Goal: Task Accomplishment & Management: Manage account settings

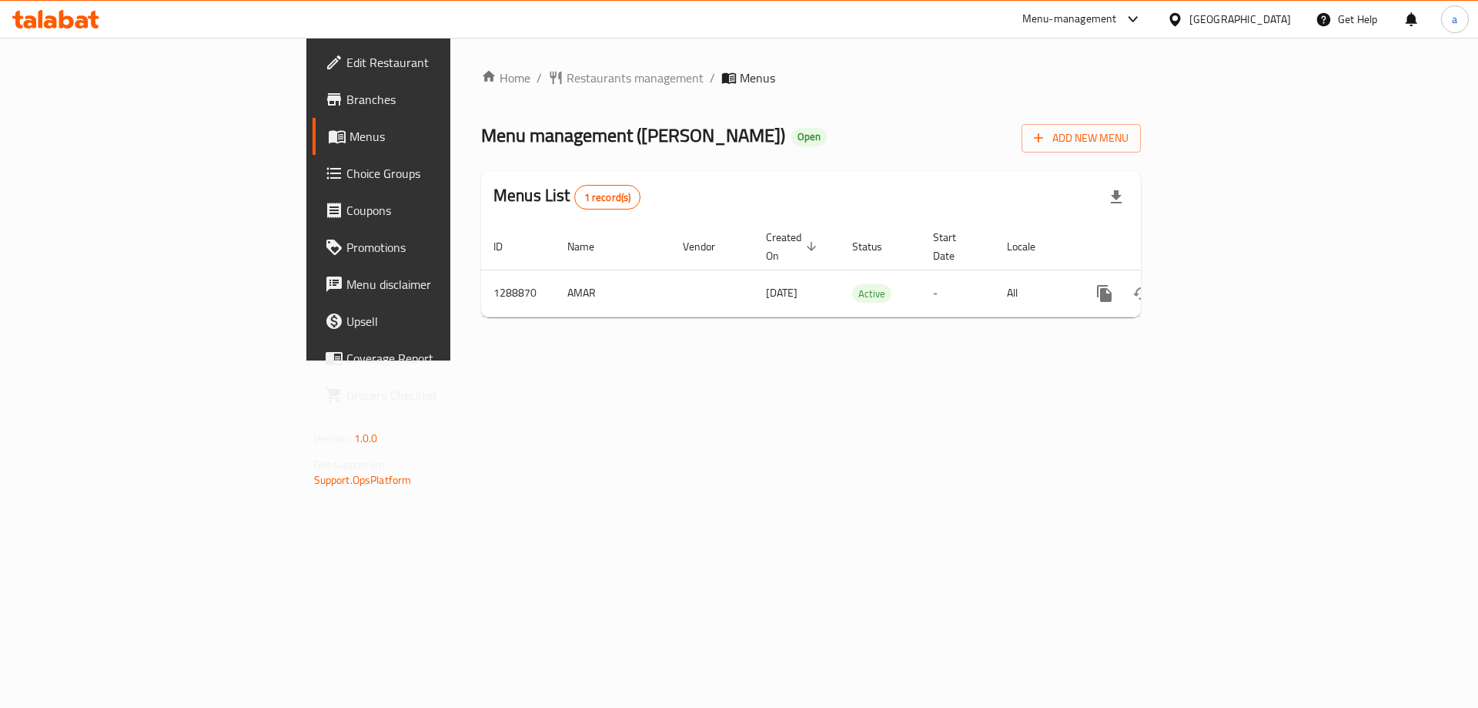
drag, startPoint x: 0, startPoint y: 0, endPoint x: 92, endPoint y: 101, distance: 136.8
click at [346, 101] on span "Branches" at bounding box center [443, 99] width 195 height 18
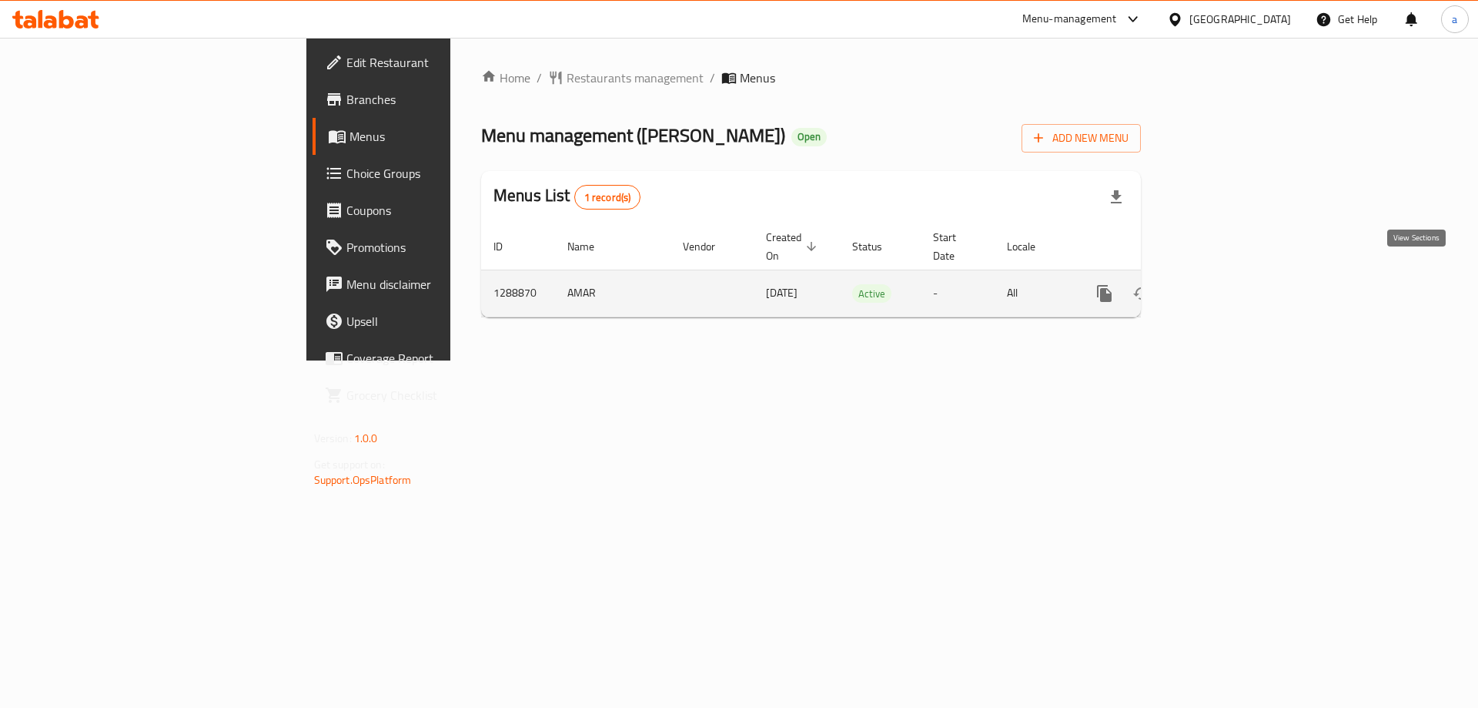
click at [1225, 284] on icon "enhanced table" at bounding box center [1215, 293] width 18 height 18
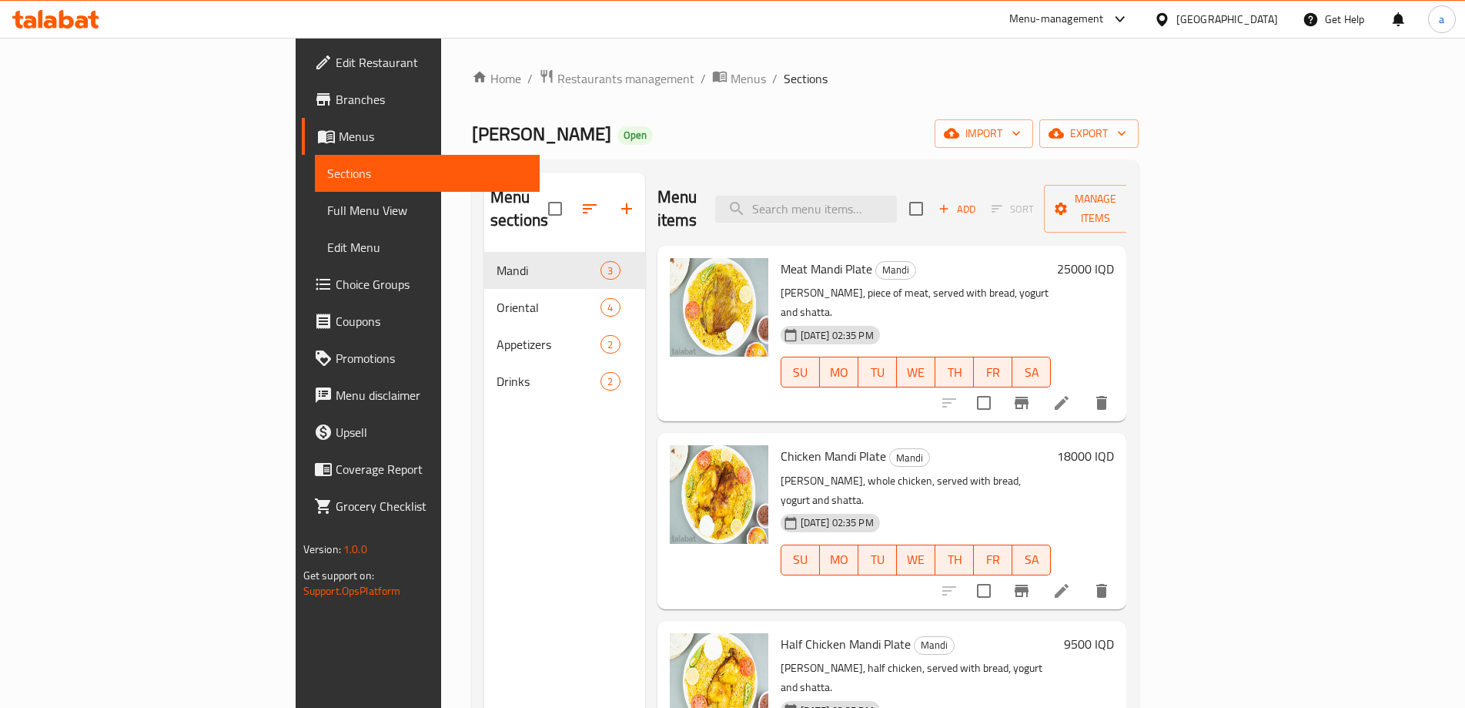
click at [71, 25] on icon at bounding box center [66, 19] width 15 height 18
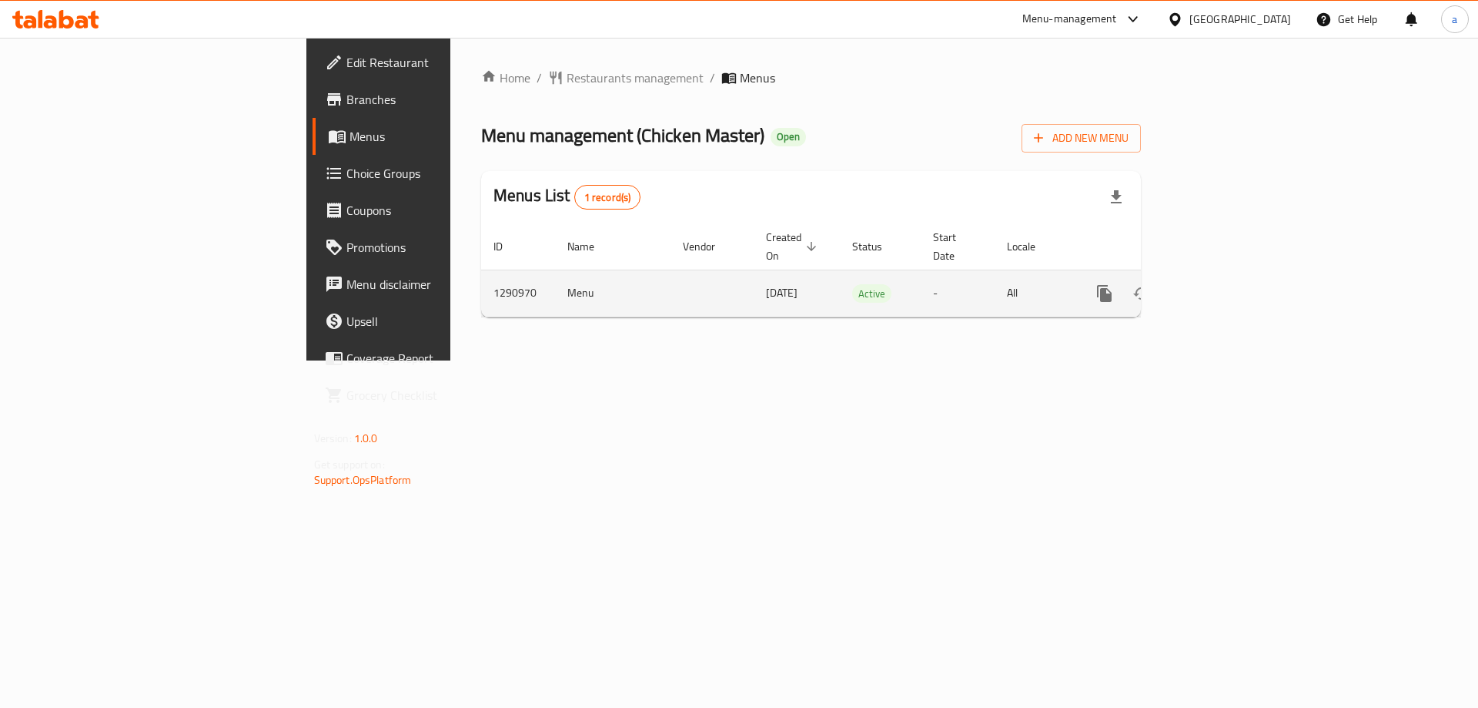
click at [1225, 284] on icon "enhanced table" at bounding box center [1215, 293] width 18 height 18
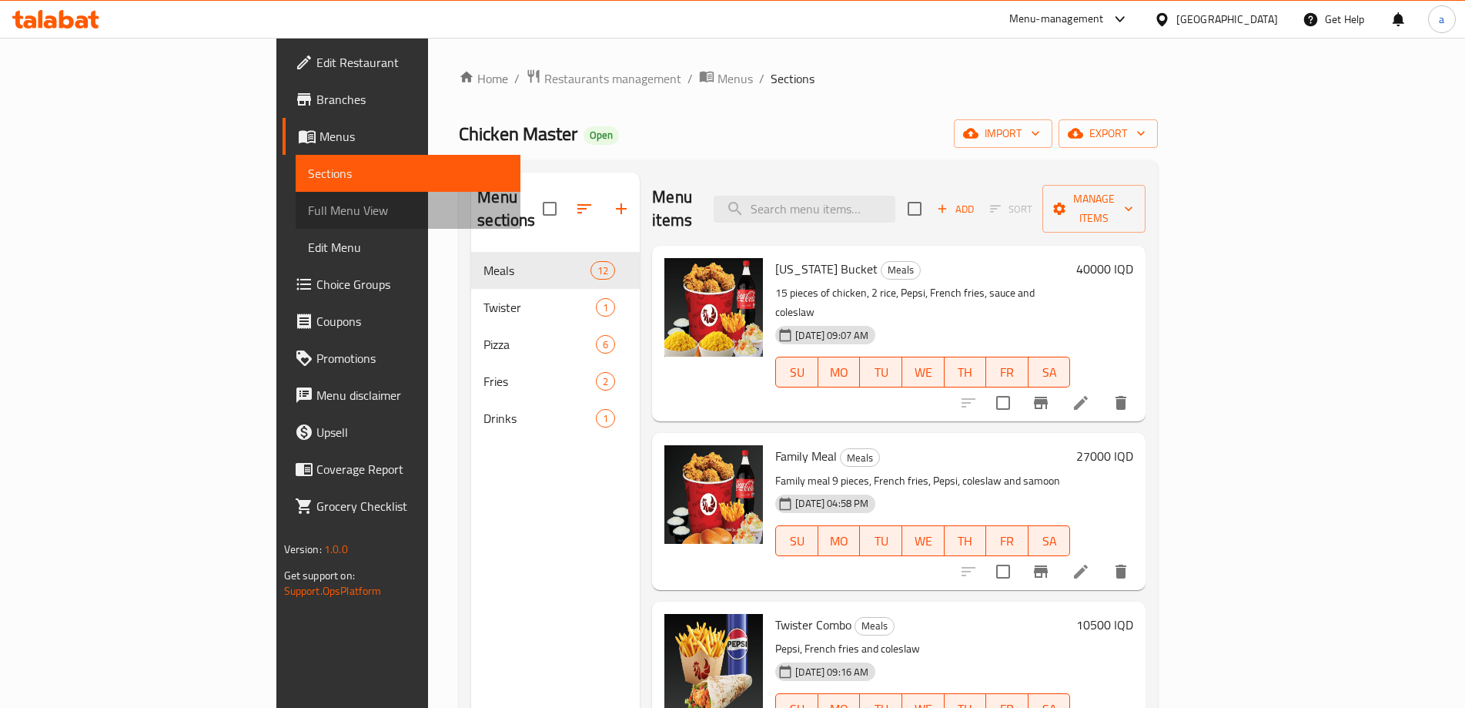
click at [308, 216] on span "Full Menu View" at bounding box center [408, 210] width 201 height 18
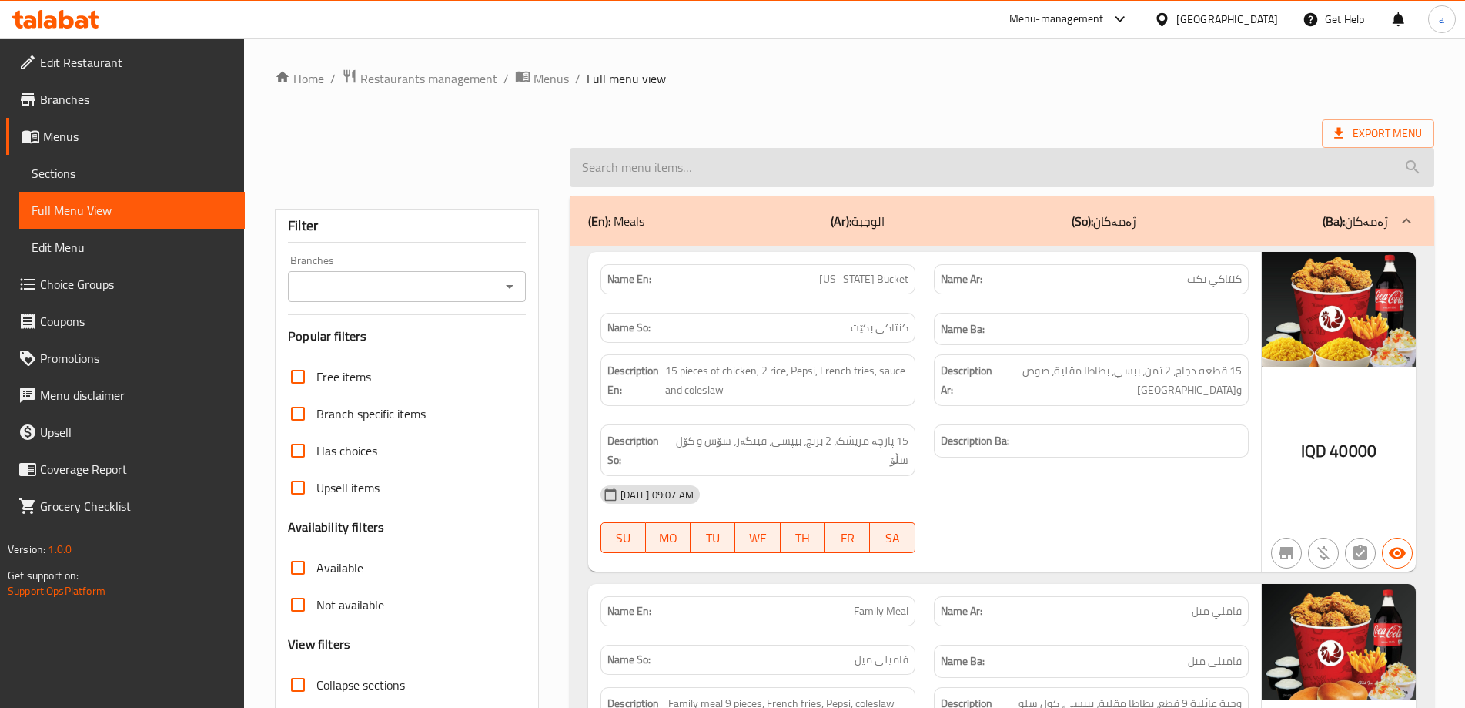
click at [774, 182] on input "search" at bounding box center [1002, 167] width 865 height 39
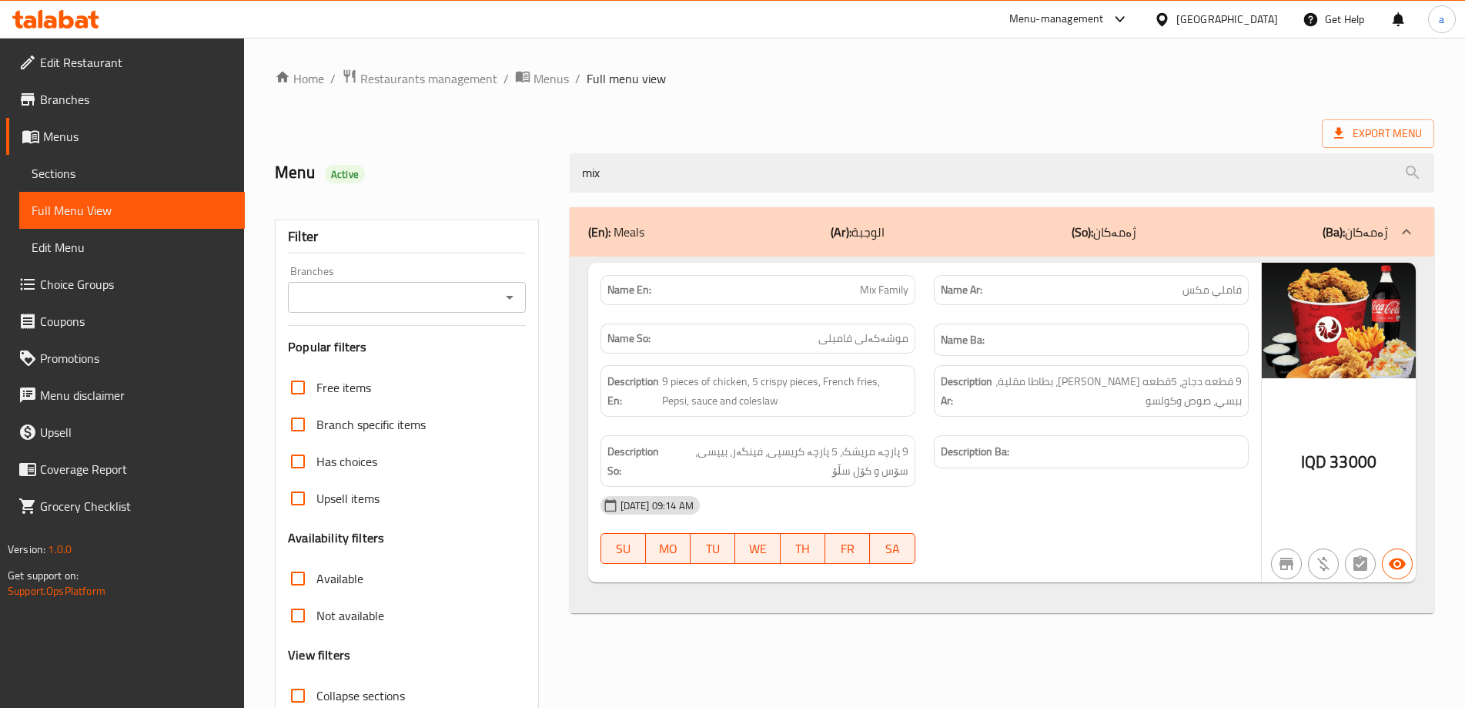
click at [899, 287] on span "Mix Family" at bounding box center [884, 290] width 49 height 16
copy span "Family"
drag, startPoint x: 526, startPoint y: 179, endPoint x: 430, endPoint y: 195, distance: 97.6
click at [430, 195] on div "Menu Active mix" at bounding box center [855, 173] width 1178 height 69
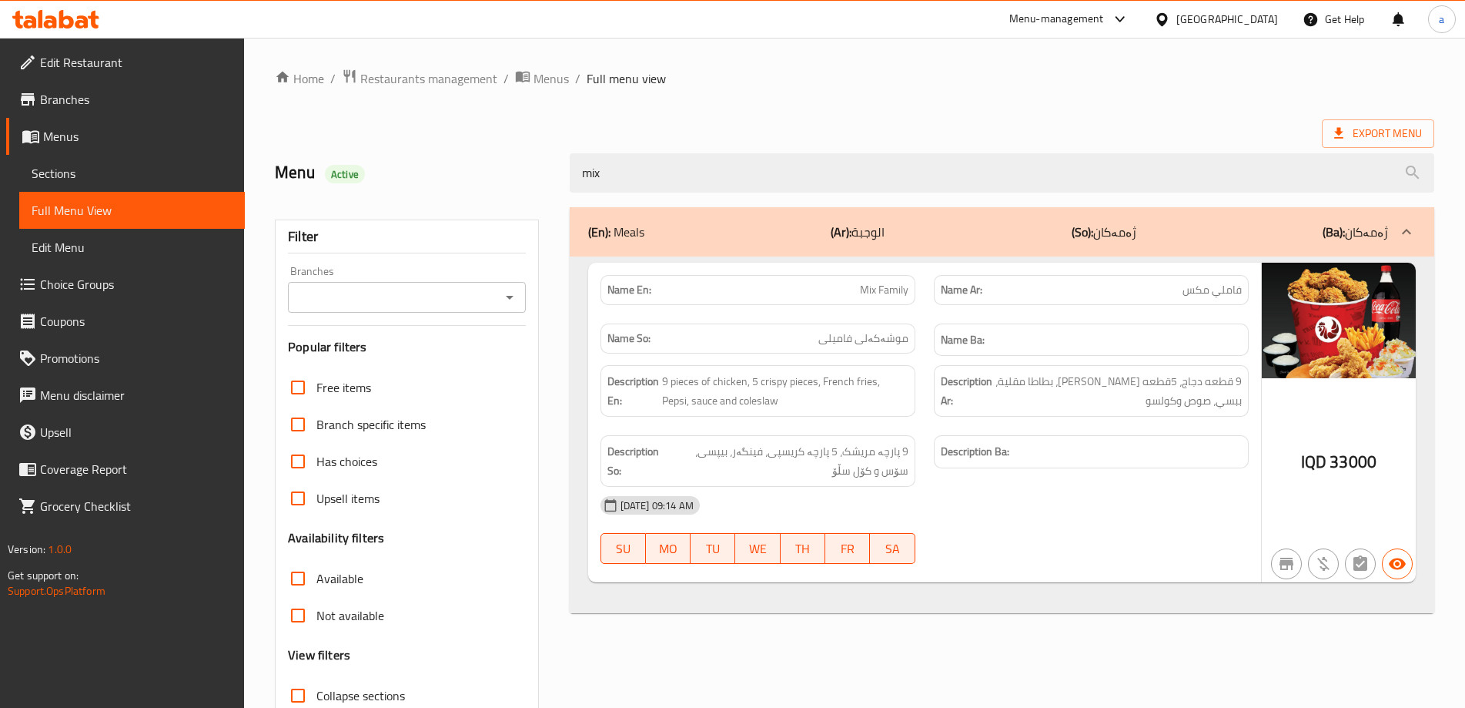
paste input "Family"
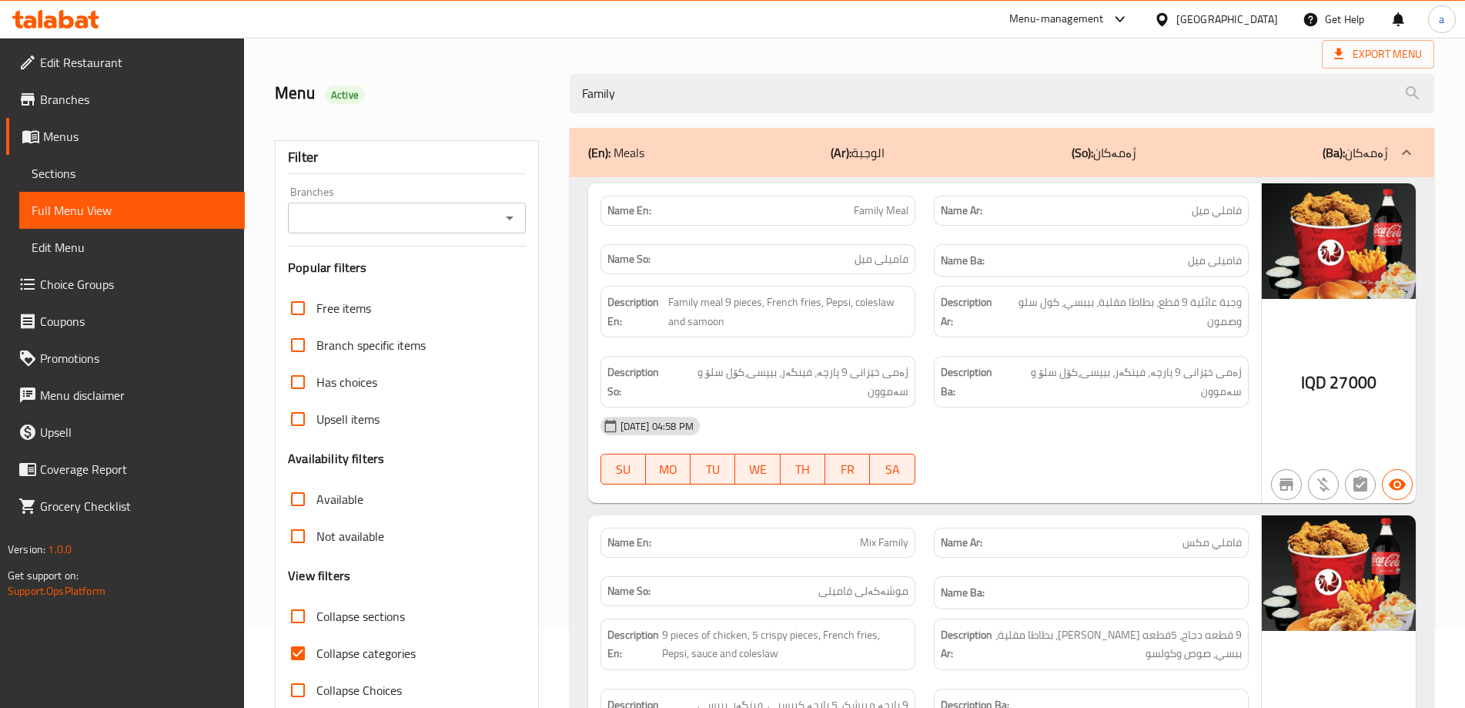
scroll to position [269, 0]
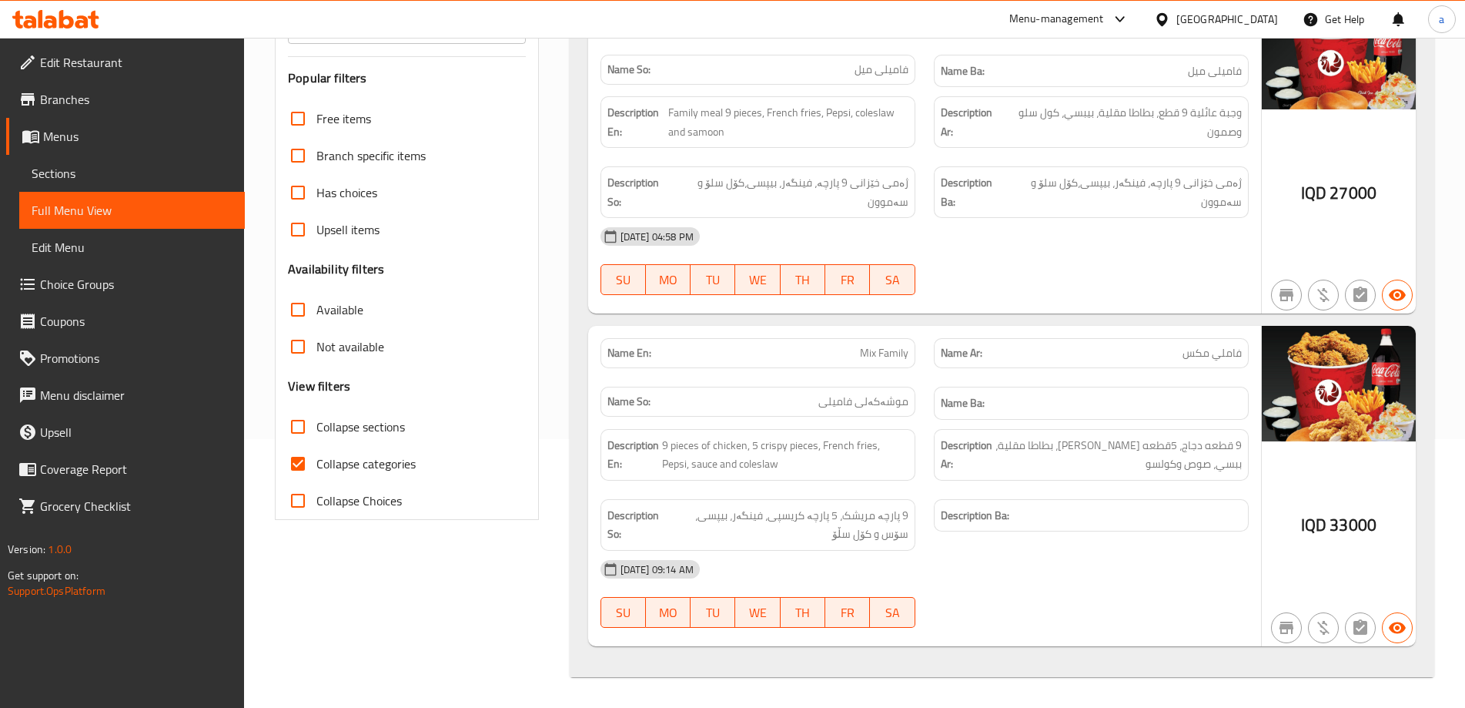
type input "Family"
click at [66, 21] on icon at bounding box center [55, 19] width 87 height 18
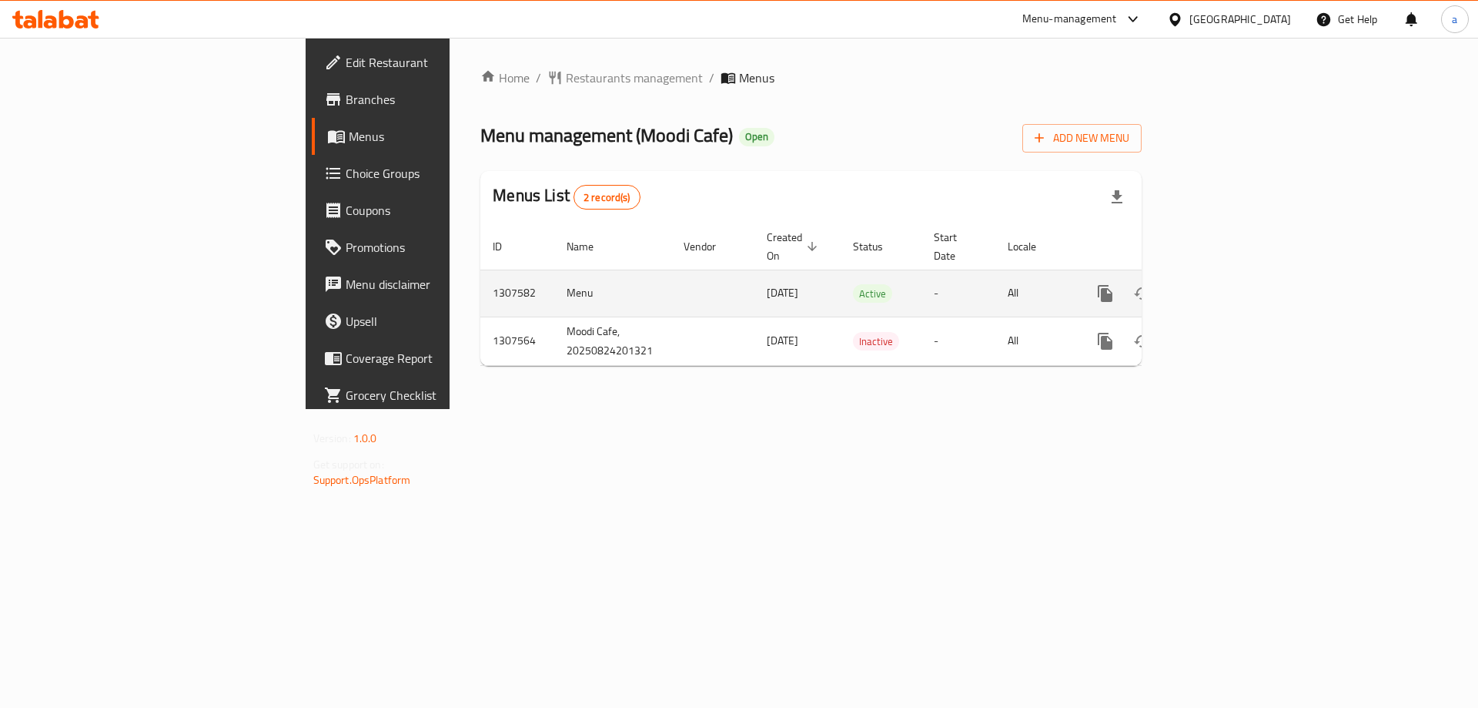
click at [1235, 286] on link "enhanced table" at bounding box center [1216, 293] width 37 height 37
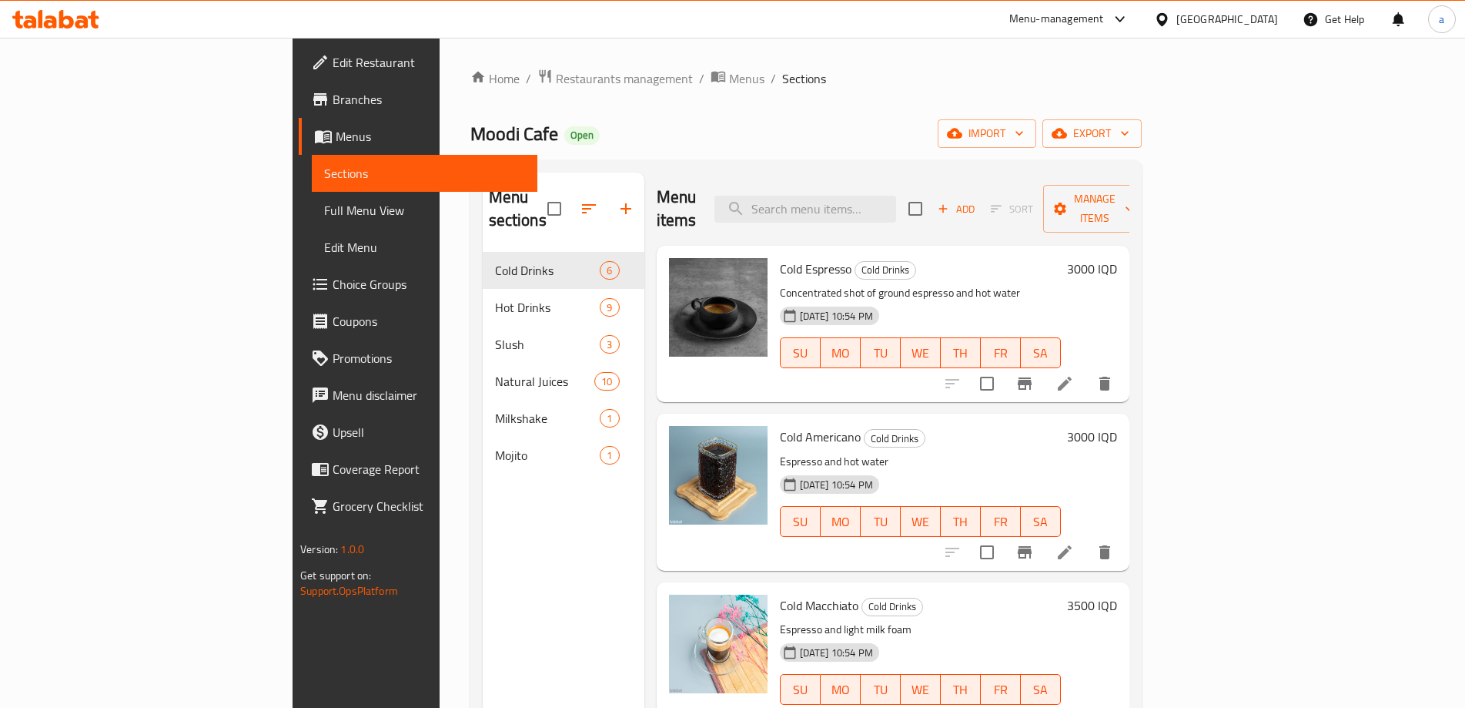
click at [312, 223] on link "Full Menu View" at bounding box center [425, 210] width 226 height 37
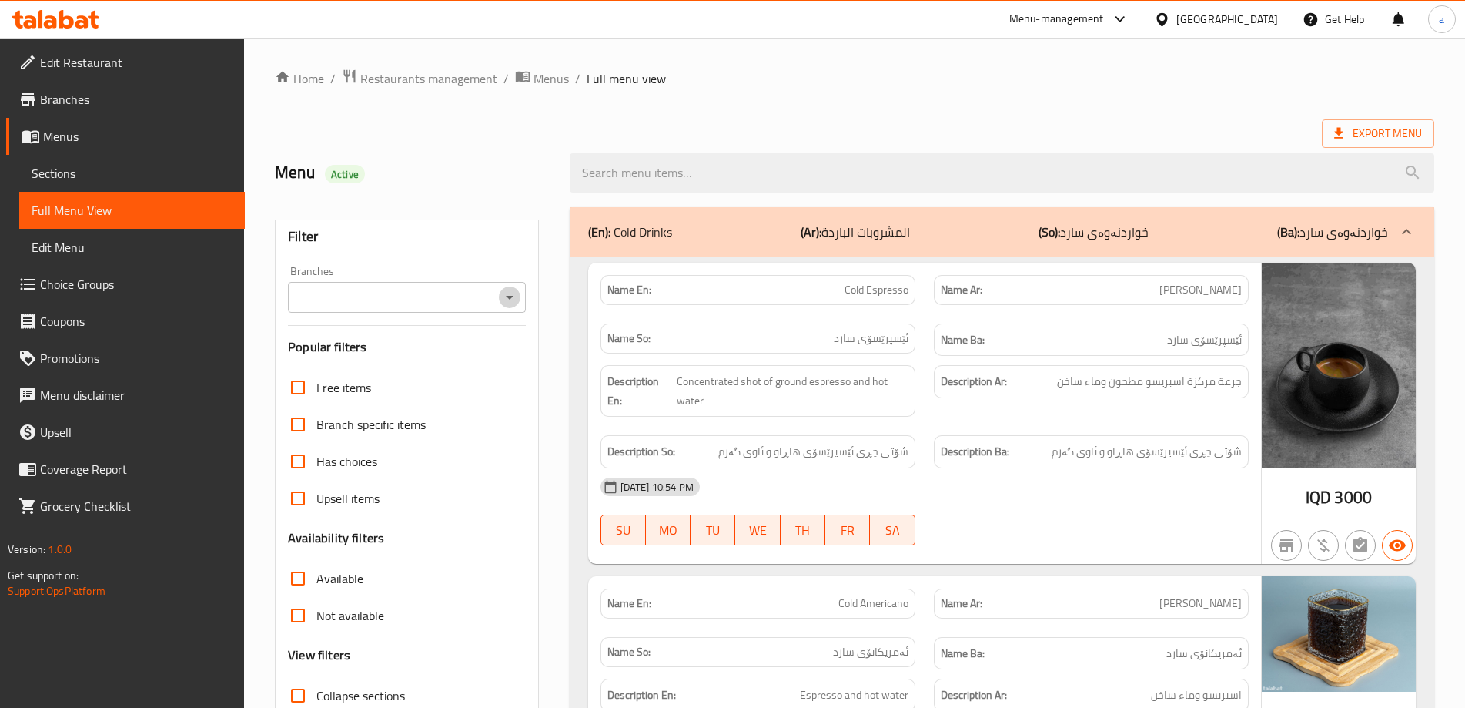
click at [511, 303] on icon "Open" at bounding box center [509, 297] width 18 height 18
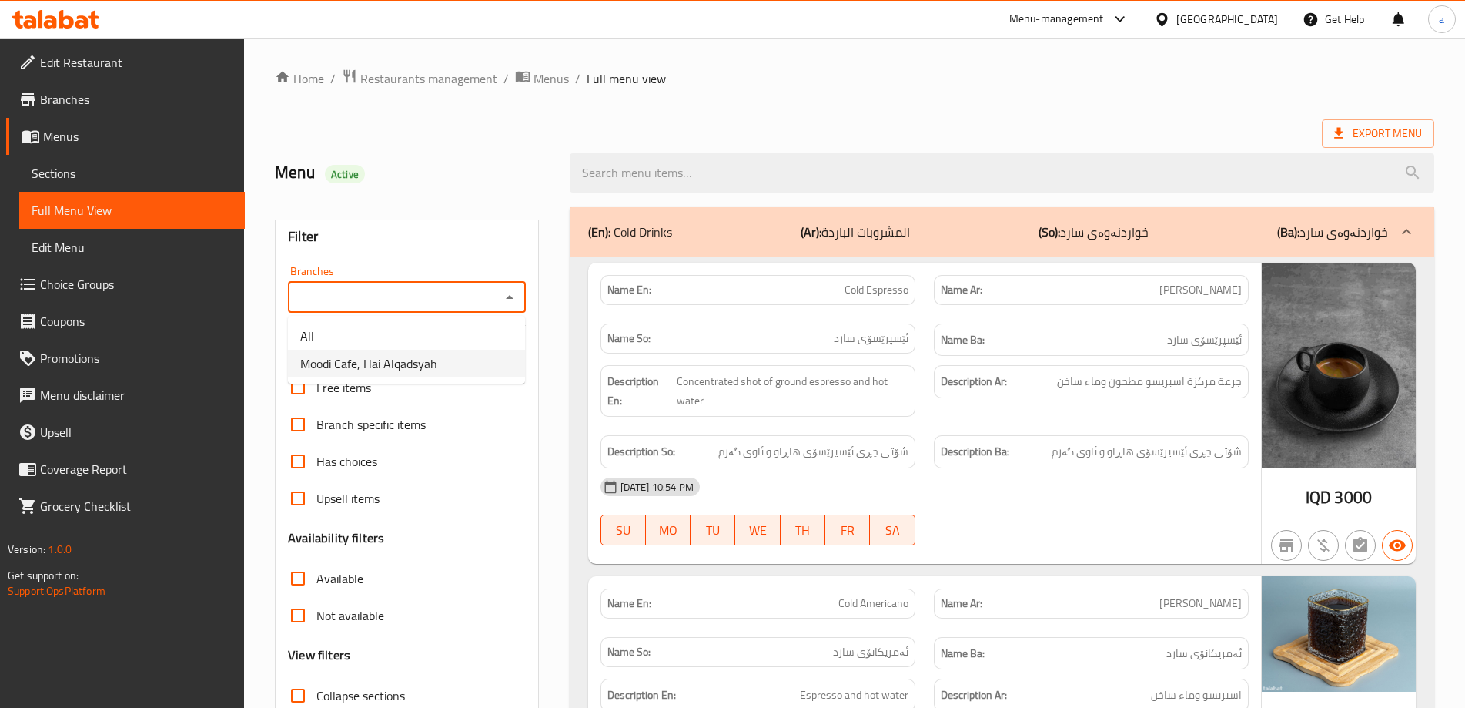
click at [450, 358] on li "Moodi Cafe, Hai Alqadsyah" at bounding box center [406, 364] width 237 height 28
type input "Moodi Cafe, Hai Alqadsyah"
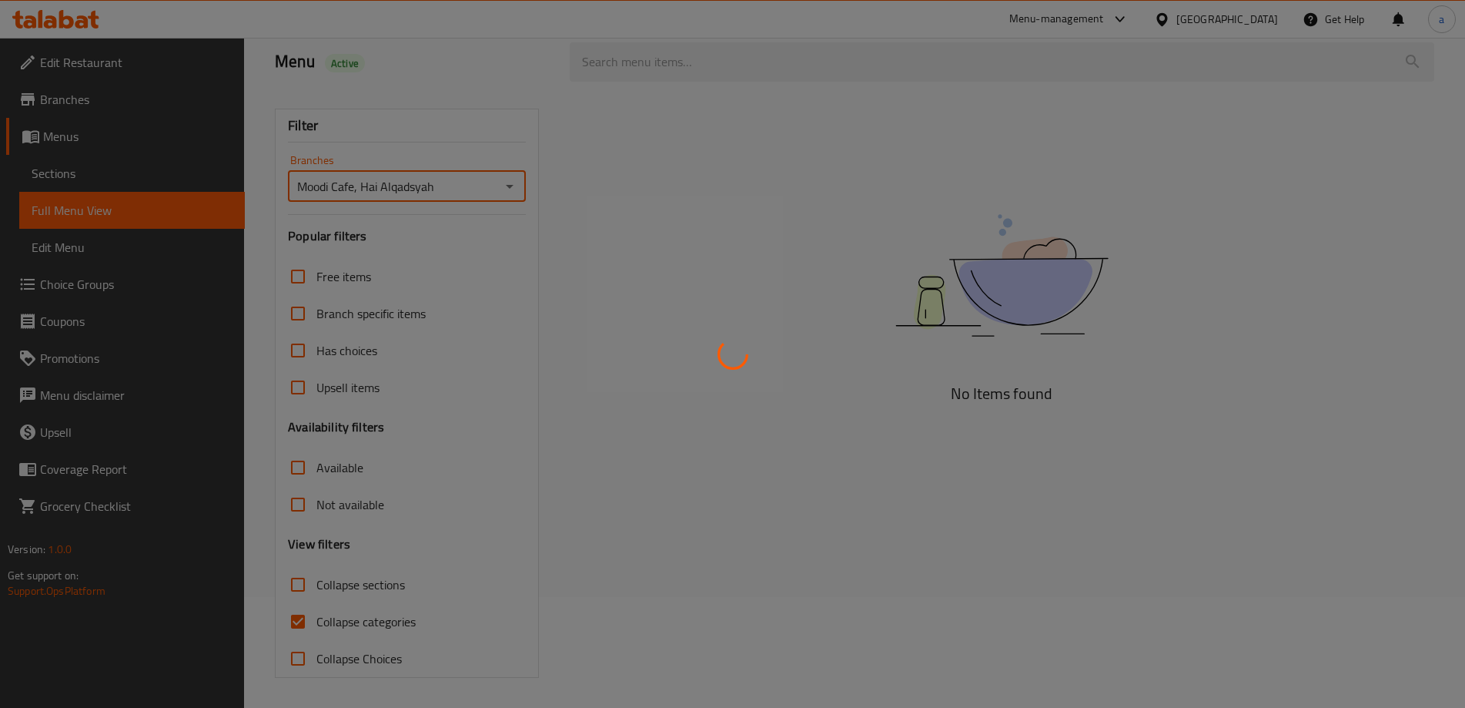
scroll to position [112, 0]
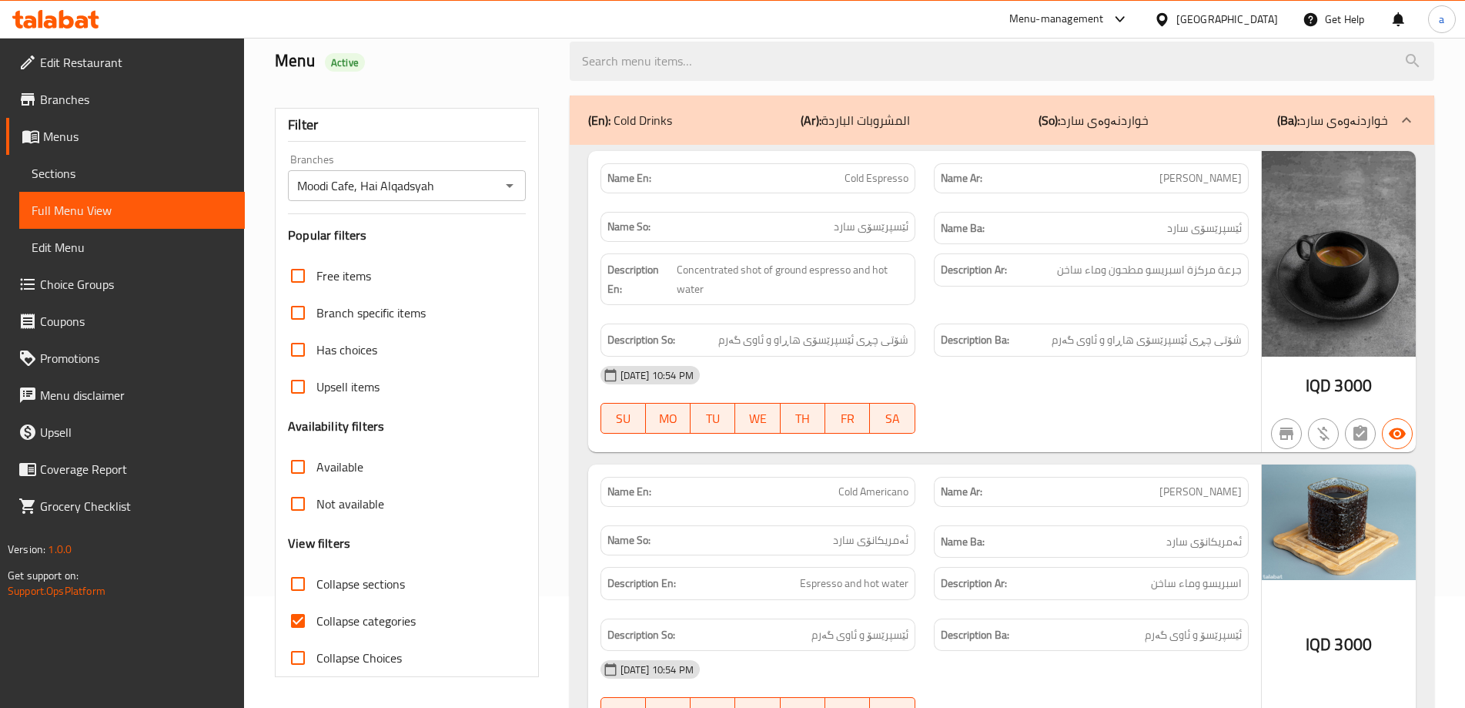
click at [318, 620] on span "Collapse categories" at bounding box center [365, 620] width 99 height 18
click at [316, 620] on input "Collapse categories" at bounding box center [297, 620] width 37 height 37
checkbox input "false"
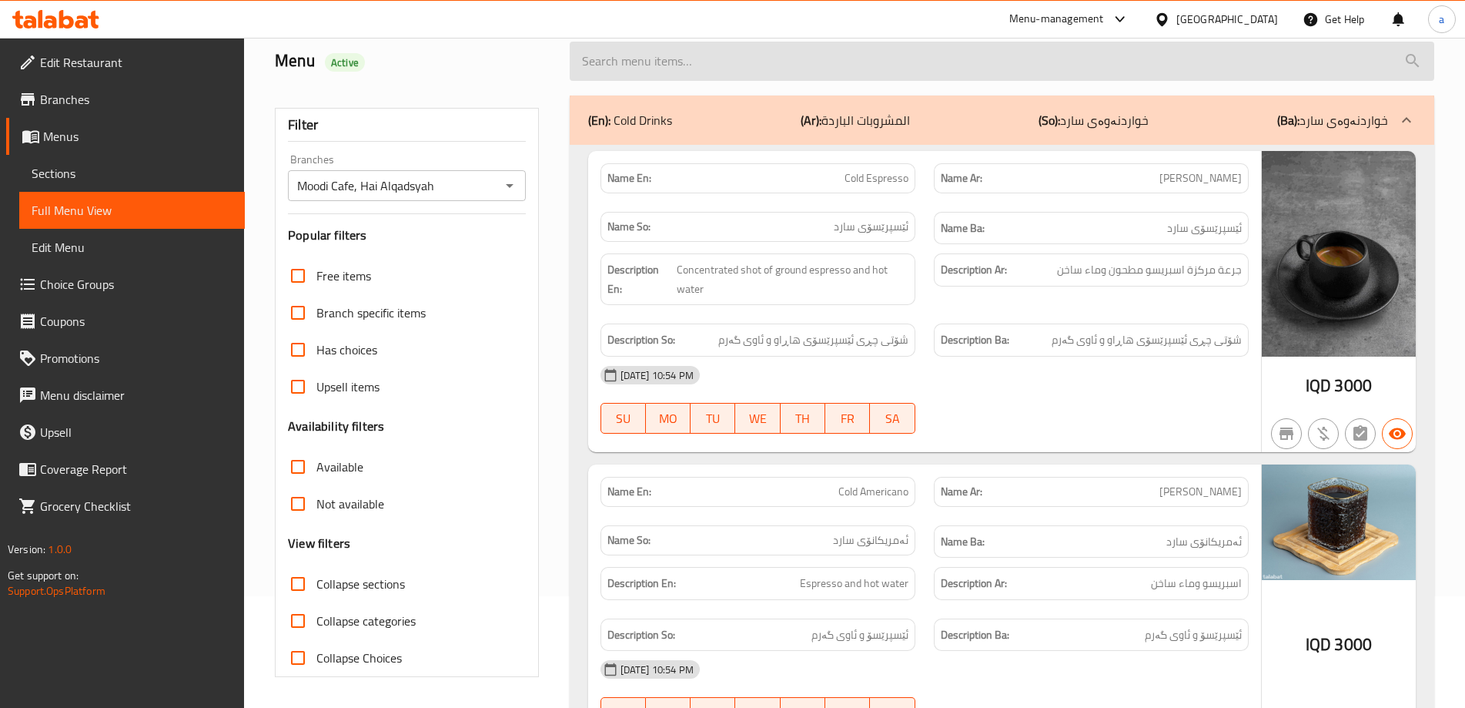
click at [678, 65] on input "search" at bounding box center [1002, 61] width 865 height 39
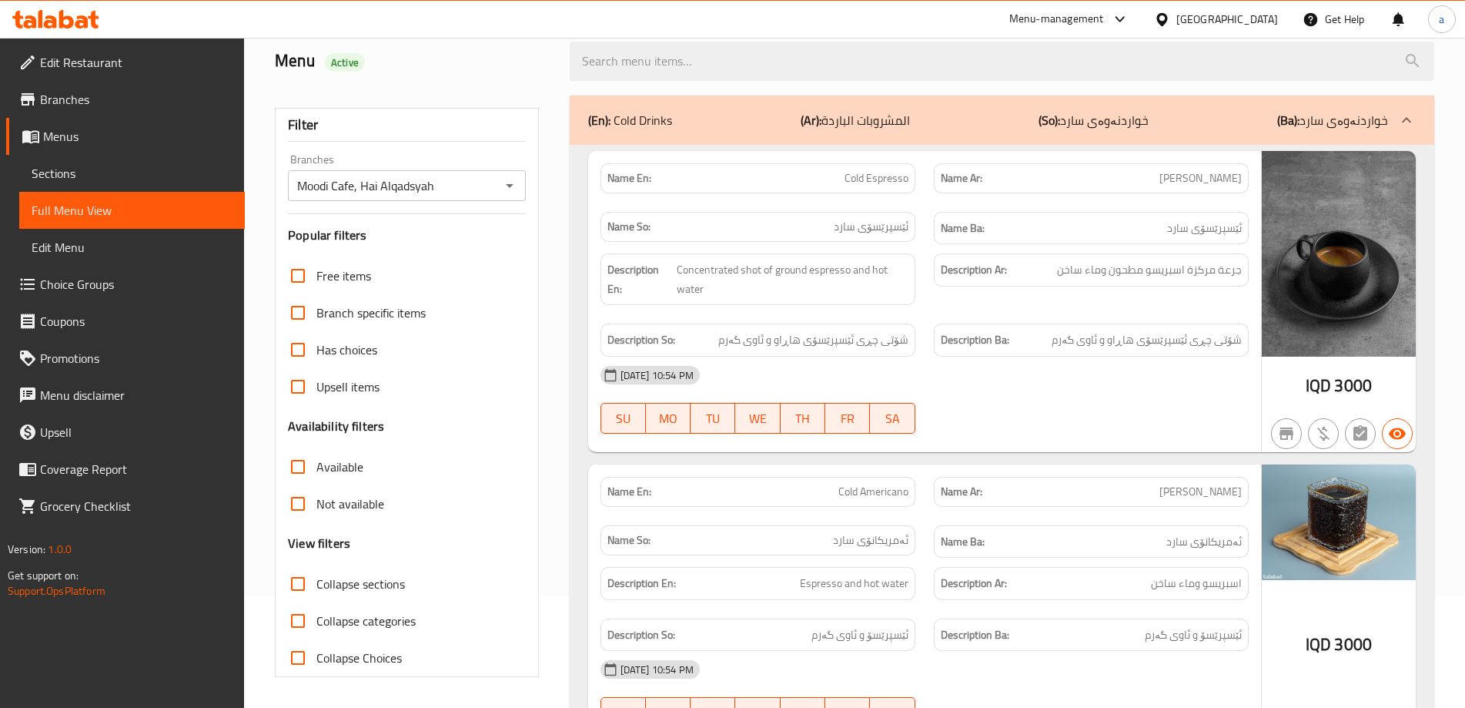
paste input "Natural Moody Slush Small"
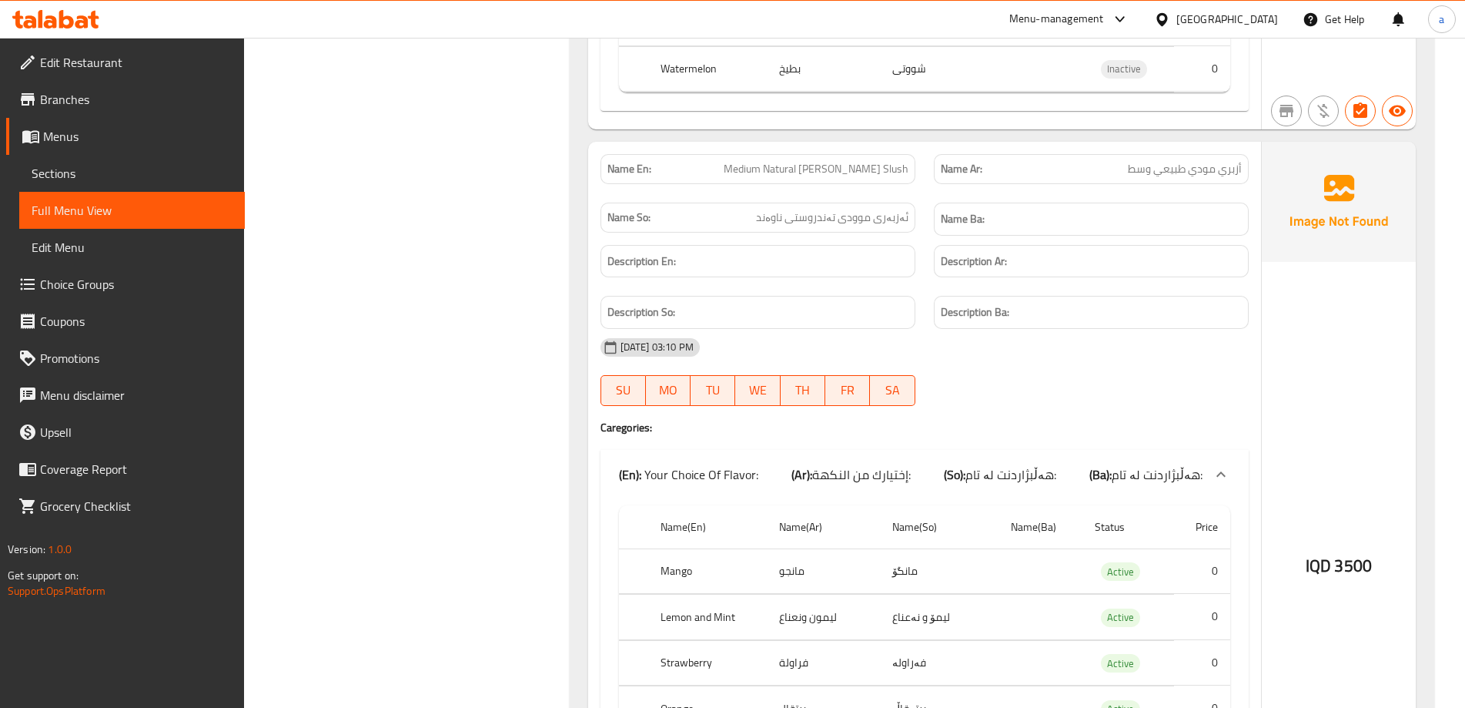
scroll to position [933, 0]
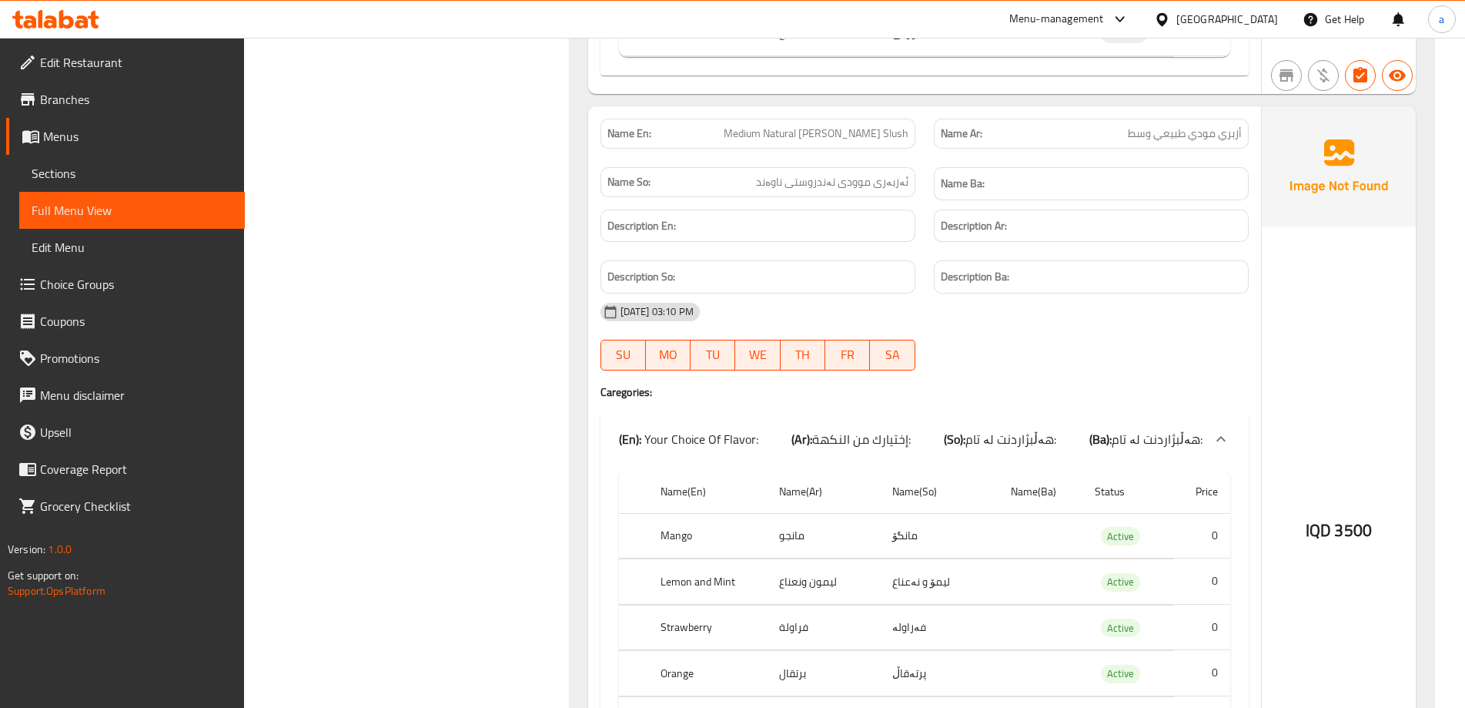
type input "Natural Moody Slush"
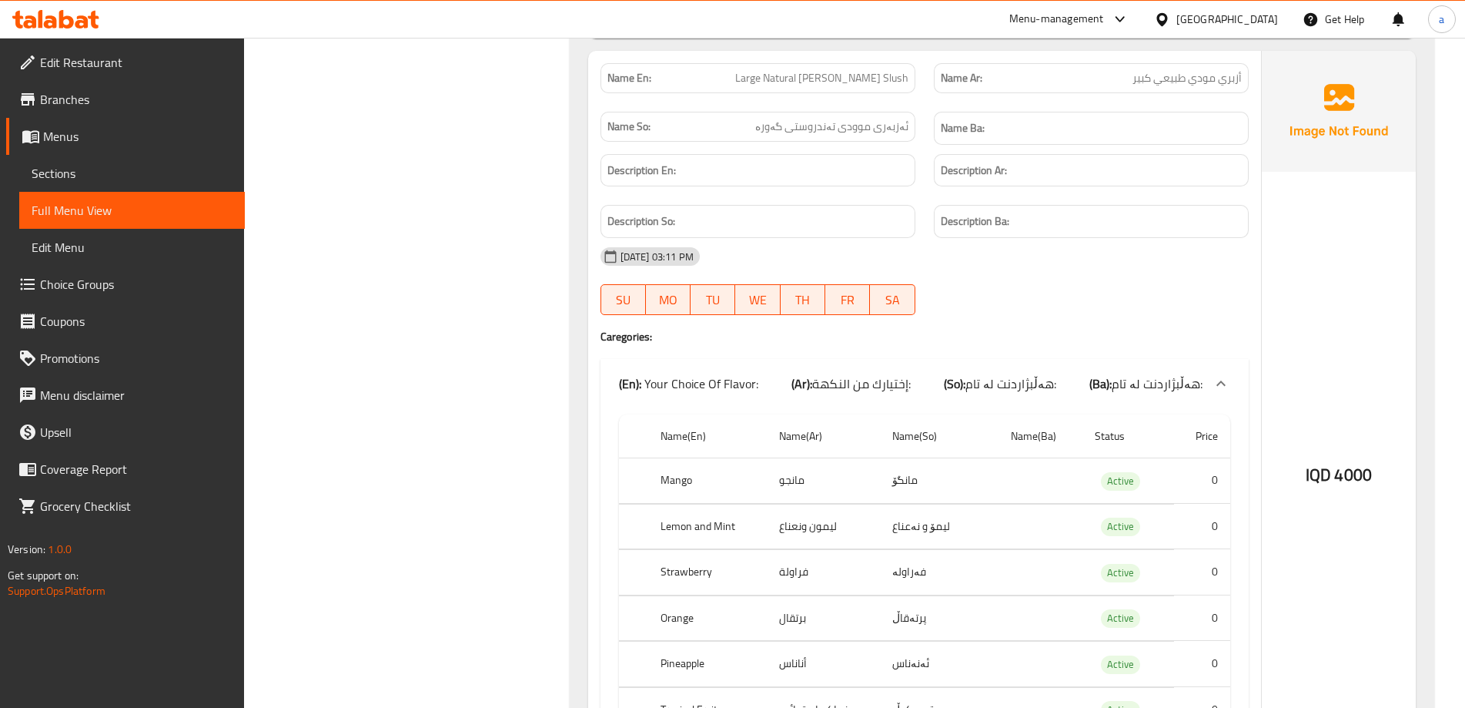
scroll to position [1731, 0]
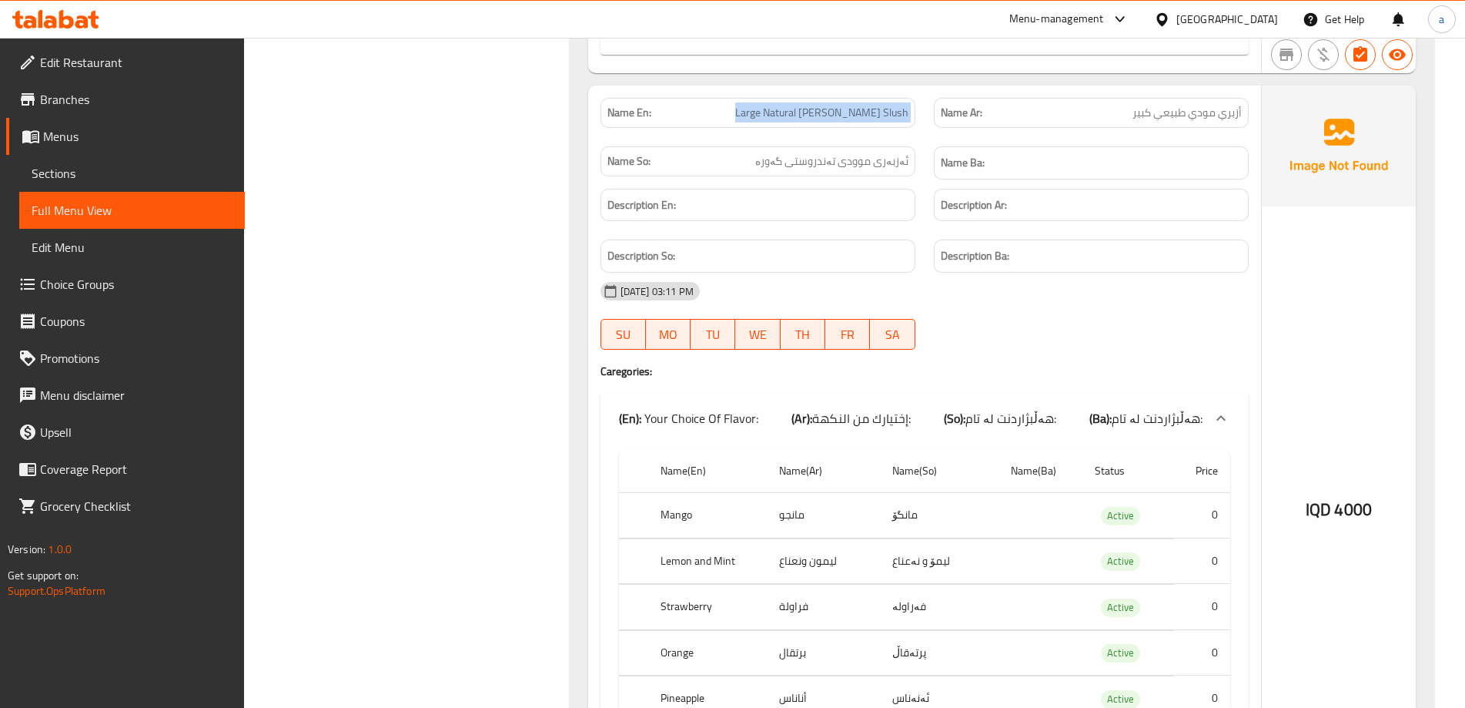
drag, startPoint x: 782, startPoint y: 114, endPoint x: 901, endPoint y: 111, distance: 118.6
click at [919, 111] on div "Name En: Large Natural Moody Slush" at bounding box center [757, 113] width 333 height 49
copy span "Large Natural Moody Slush"
click at [73, 169] on span "Sections" at bounding box center [132, 173] width 201 height 18
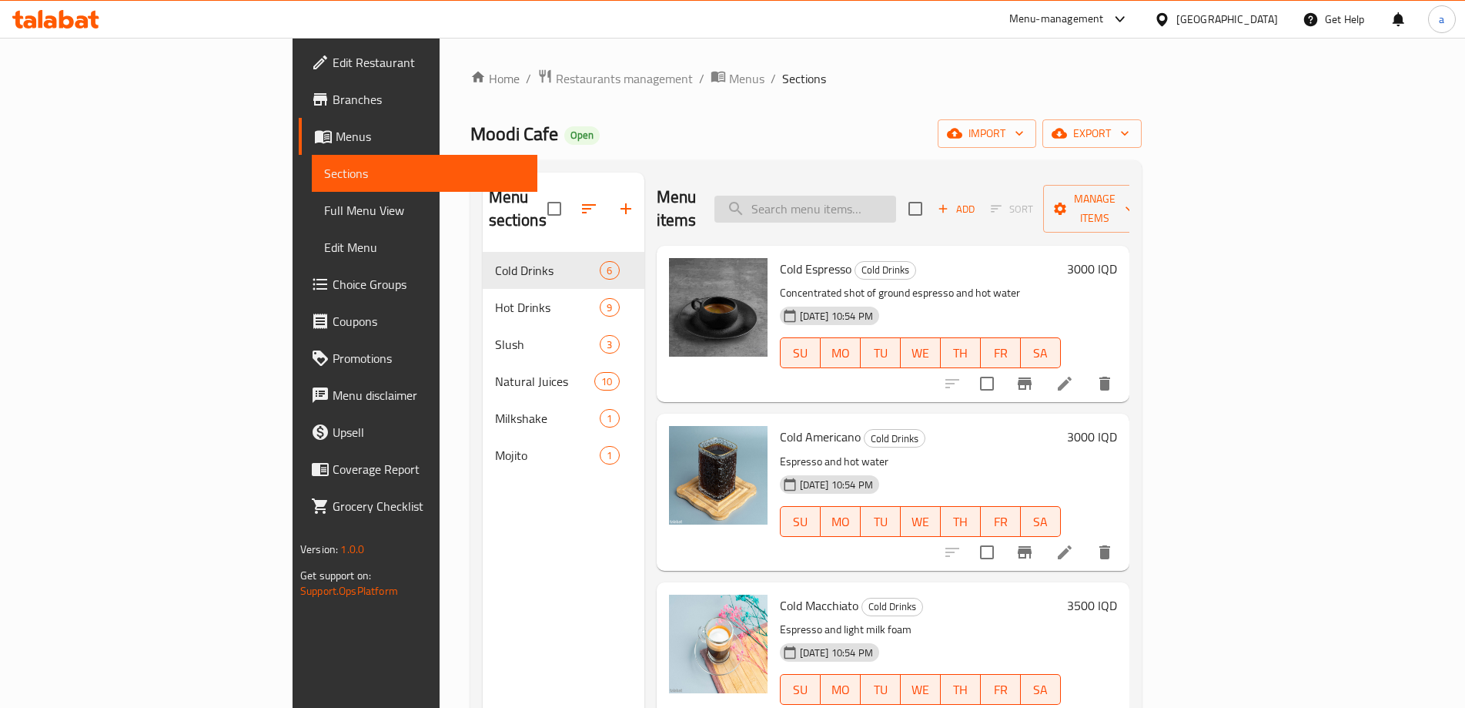
click at [857, 196] on input "search" at bounding box center [805, 209] width 182 height 27
paste input "Large Natural Moody Slush"
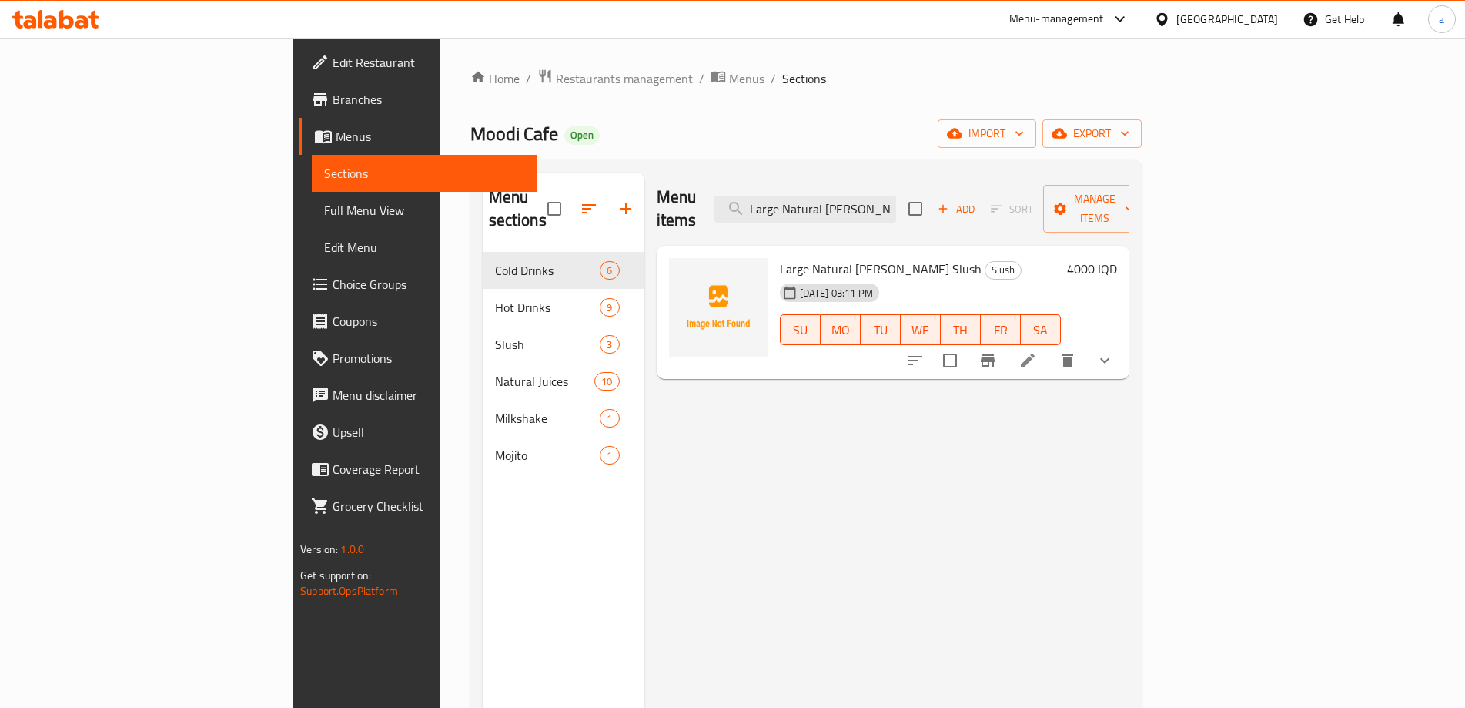
type input "Large Natural Moody Slush"
click at [1035, 353] on icon at bounding box center [1028, 360] width 14 height 14
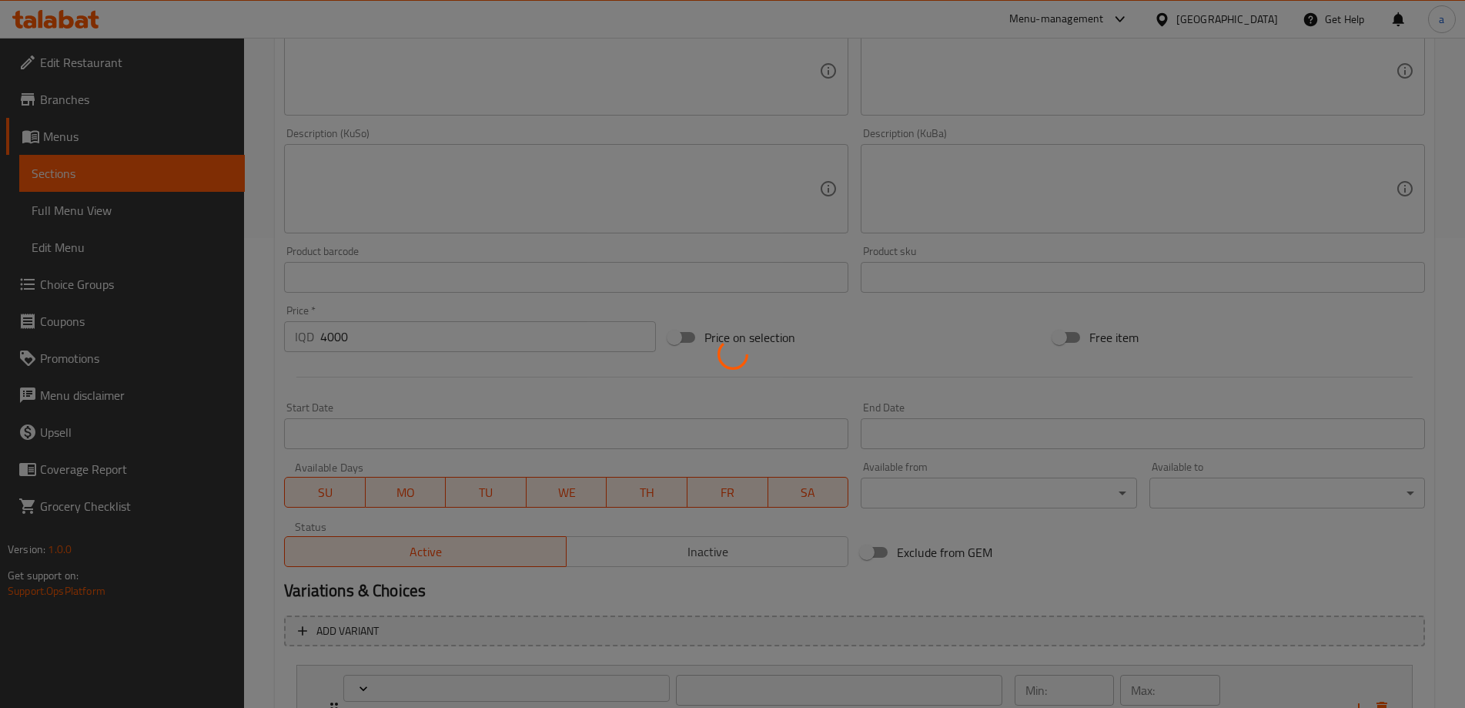
scroll to position [414, 0]
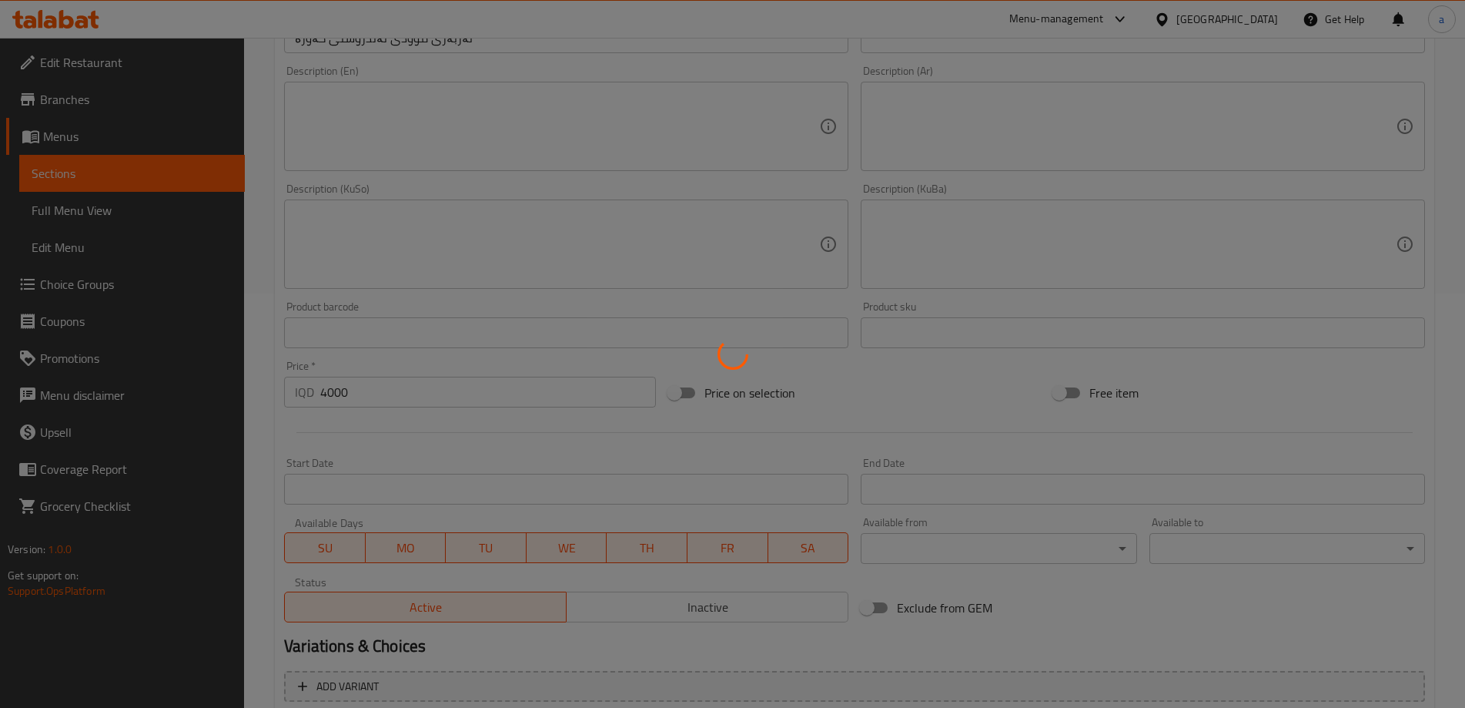
type input "إختيارك من النكهة:"
type input "هەڵبژاردنت لە تام:"
type input "1"
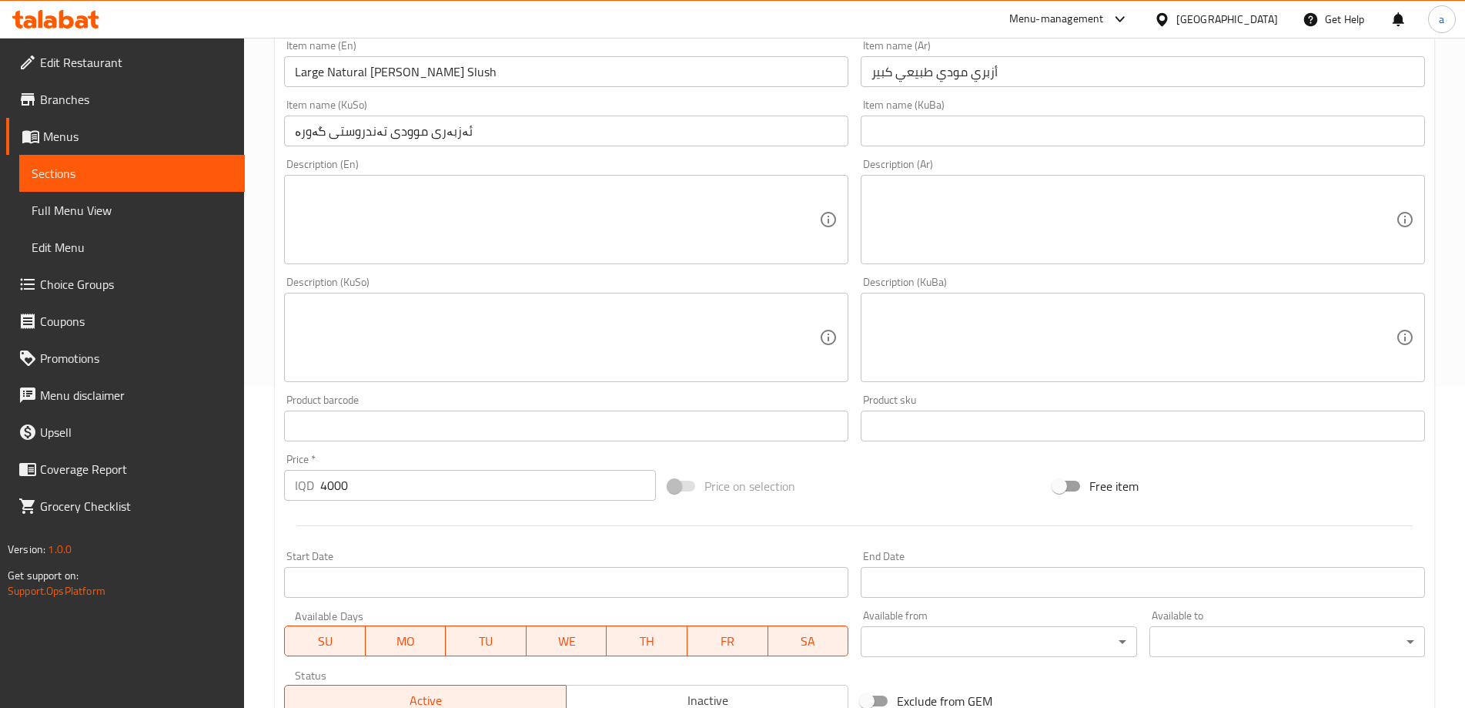
scroll to position [312, 0]
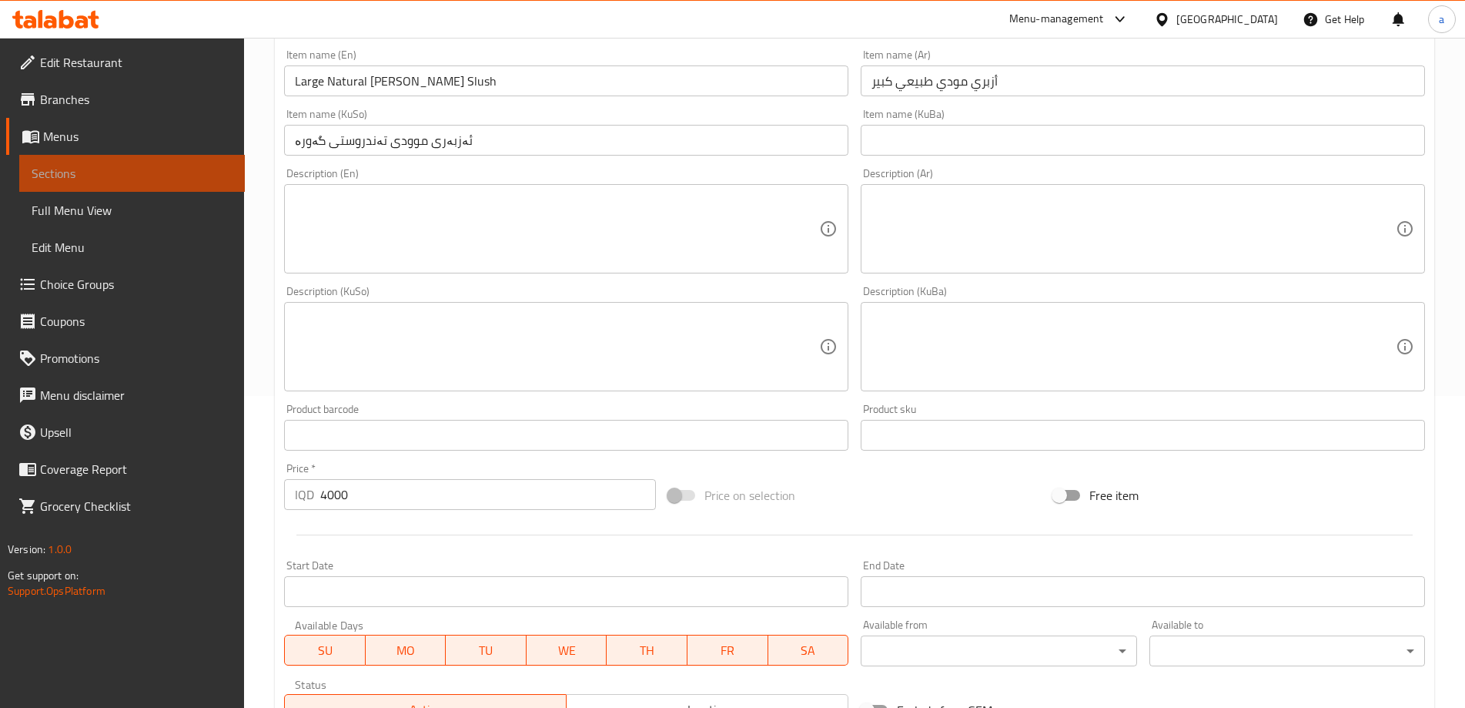
click at [82, 169] on span "Sections" at bounding box center [132, 173] width 201 height 18
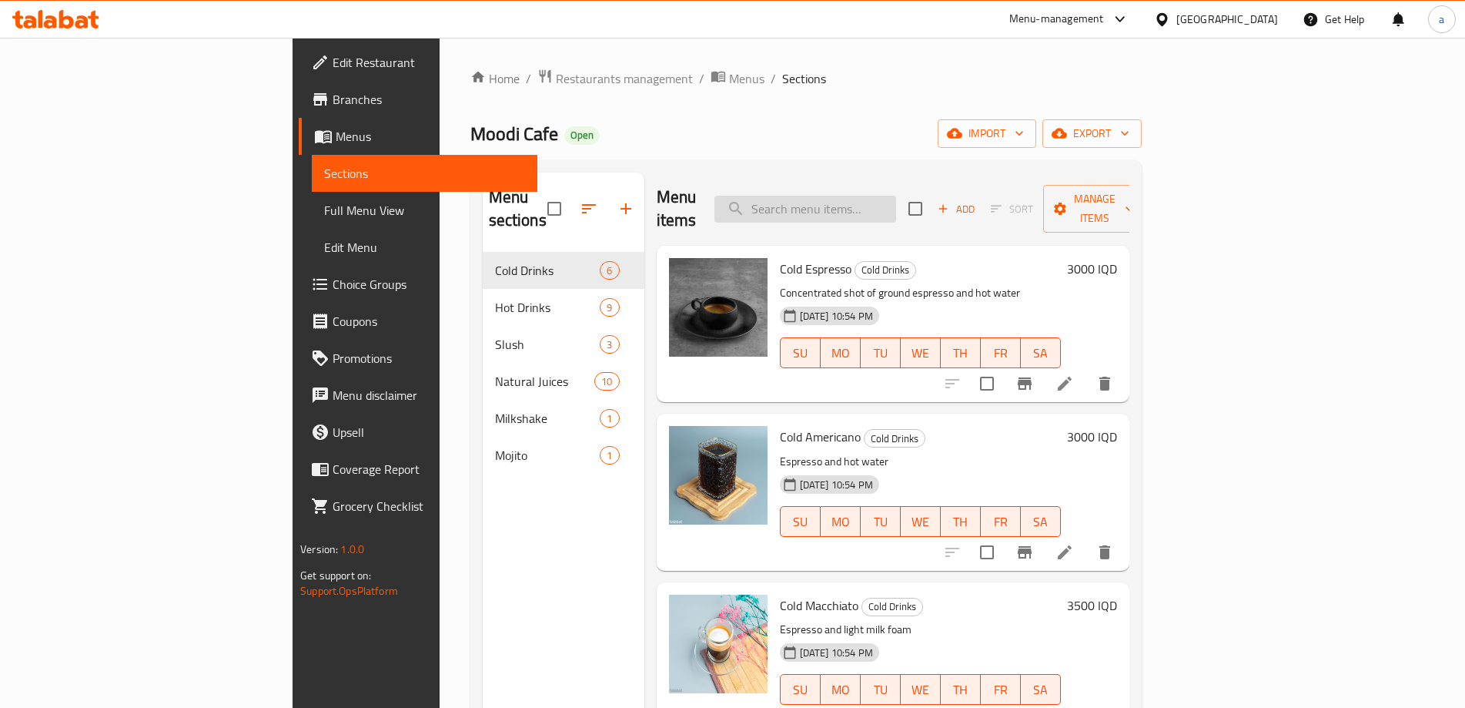
click at [874, 196] on input "search" at bounding box center [805, 209] width 182 height 27
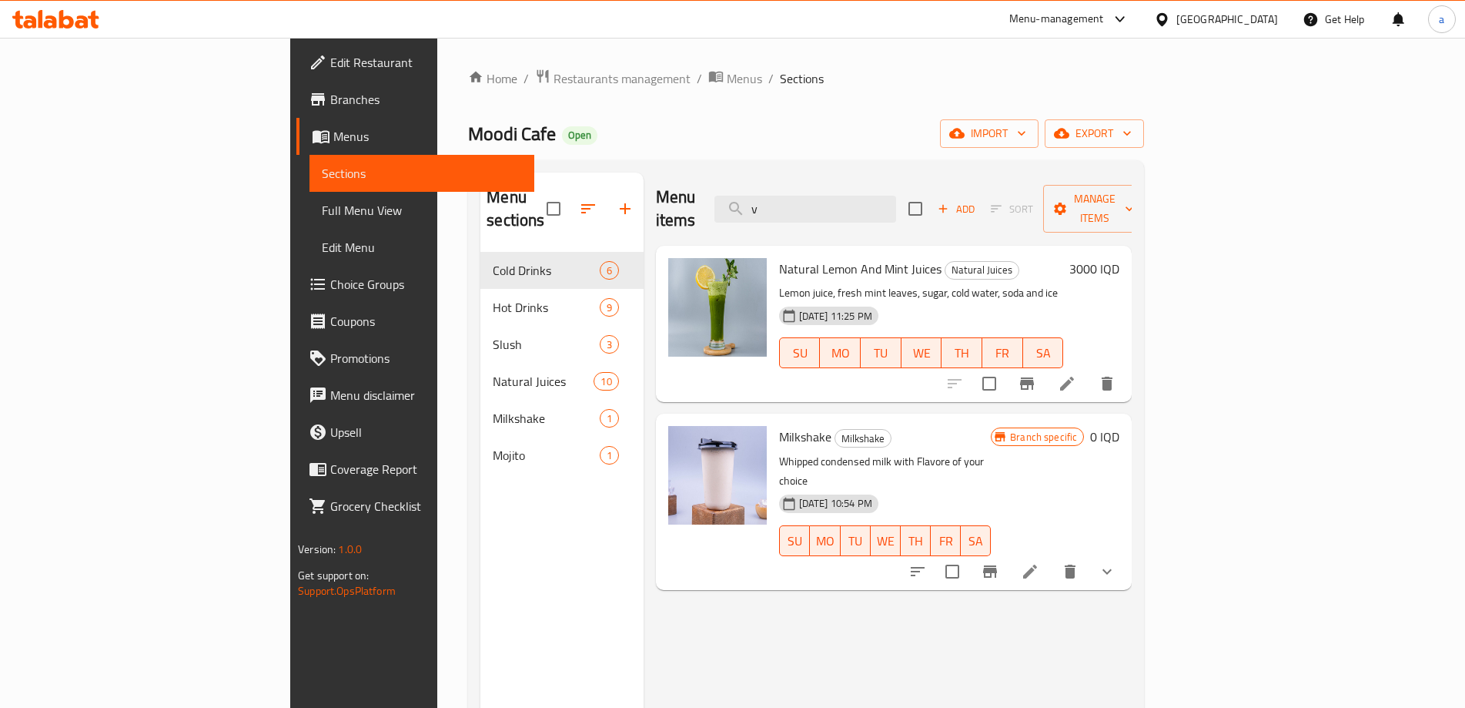
click at [725, 214] on div "Menu items v Add Sort Manage items" at bounding box center [894, 208] width 477 height 73
paste input "Large Natural Moody Slush"
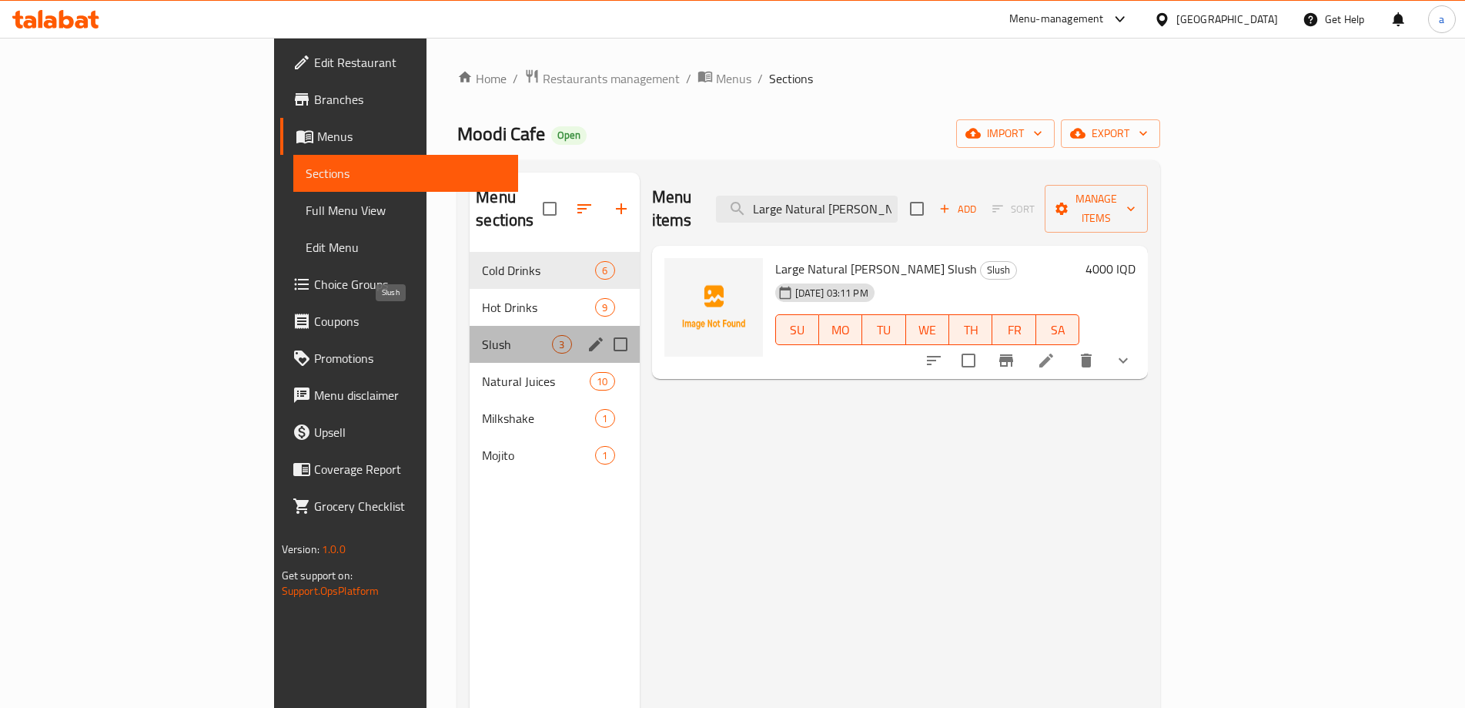
click at [482, 335] on span "Slush" at bounding box center [517, 344] width 70 height 18
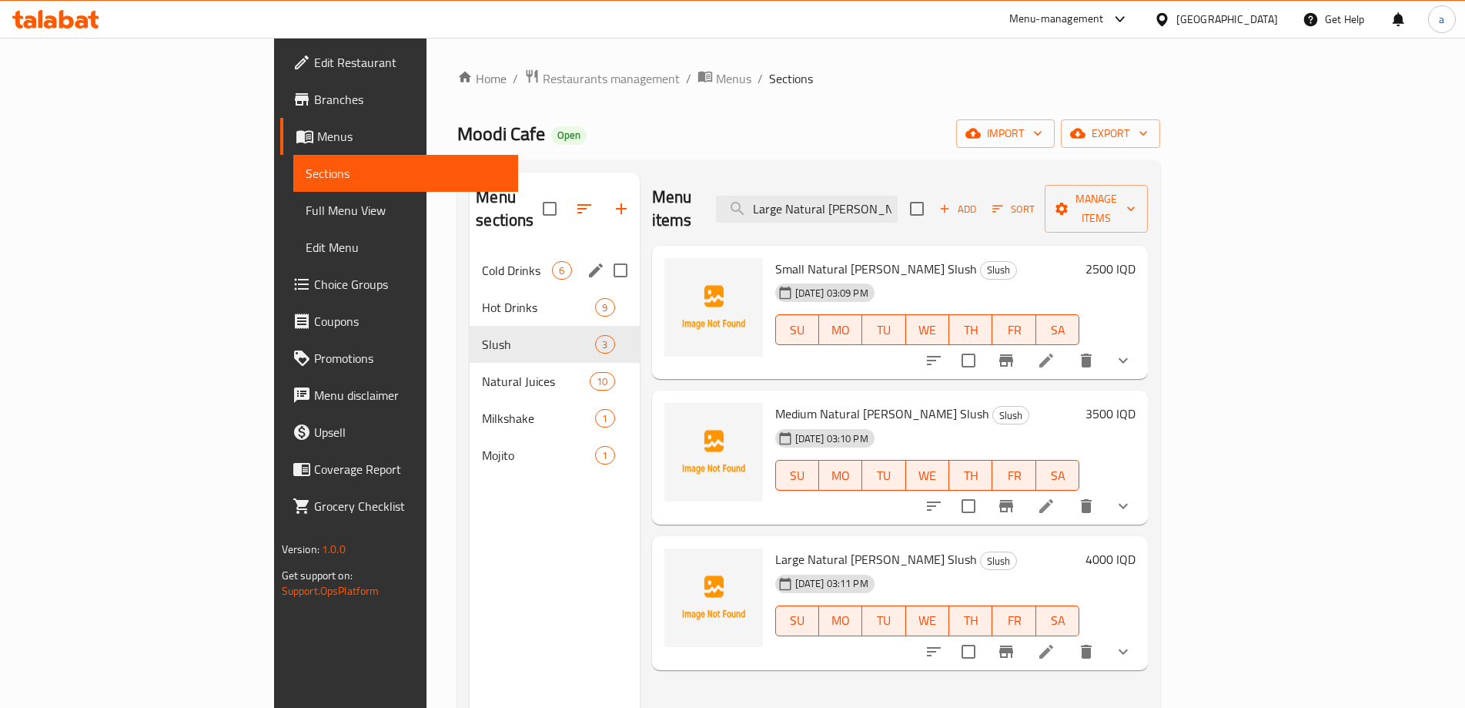
click at [470, 259] on div "Cold Drinks 6" at bounding box center [554, 270] width 169 height 37
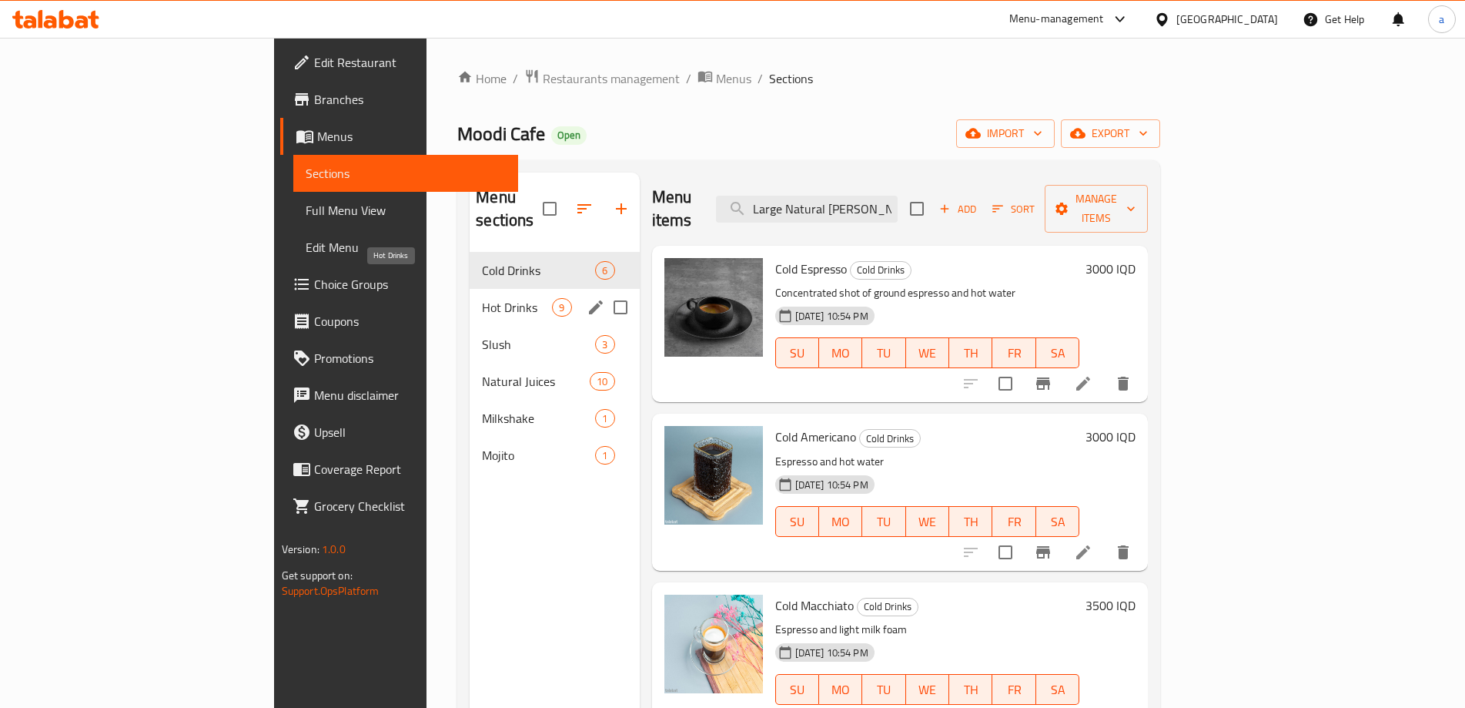
click at [482, 298] on span "Hot Drinks" at bounding box center [517, 307] width 70 height 18
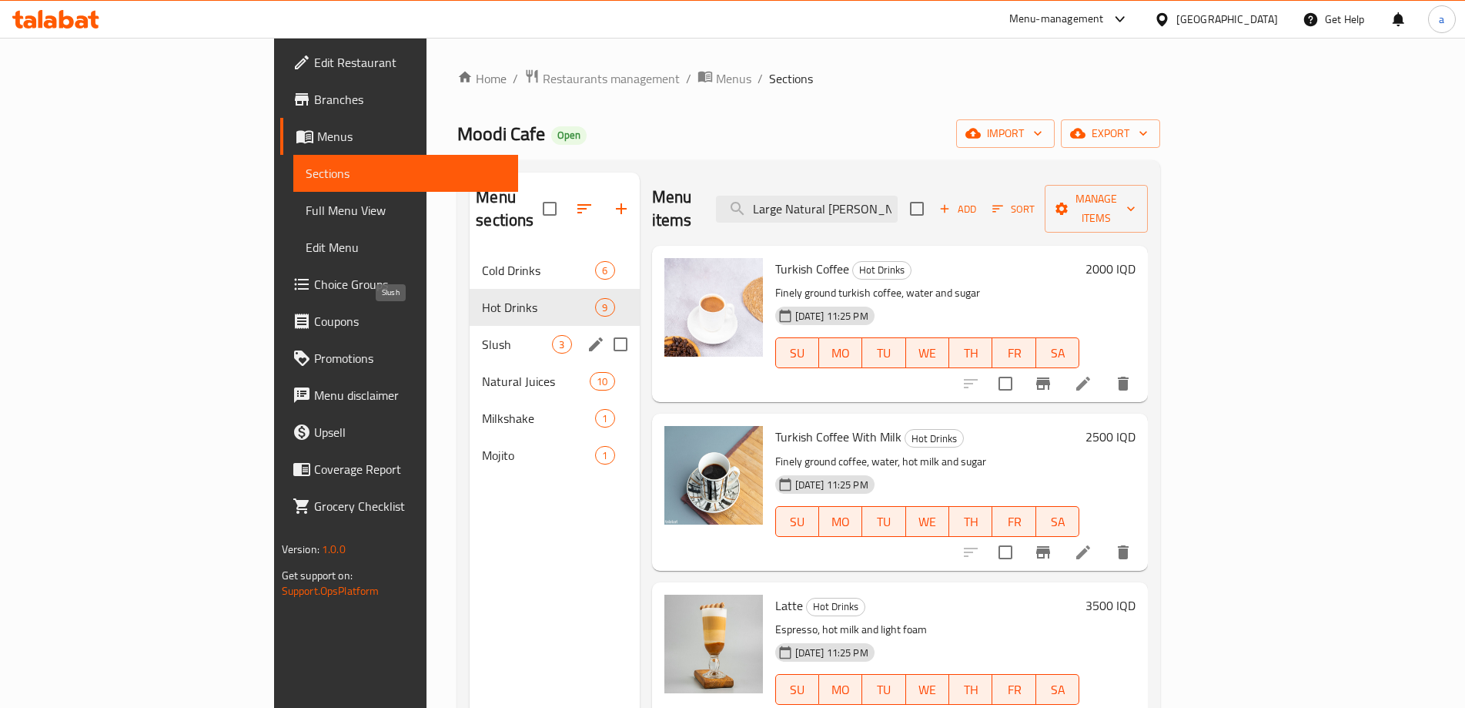
click at [470, 363] on div "Natural Juices 10" at bounding box center [554, 381] width 169 height 37
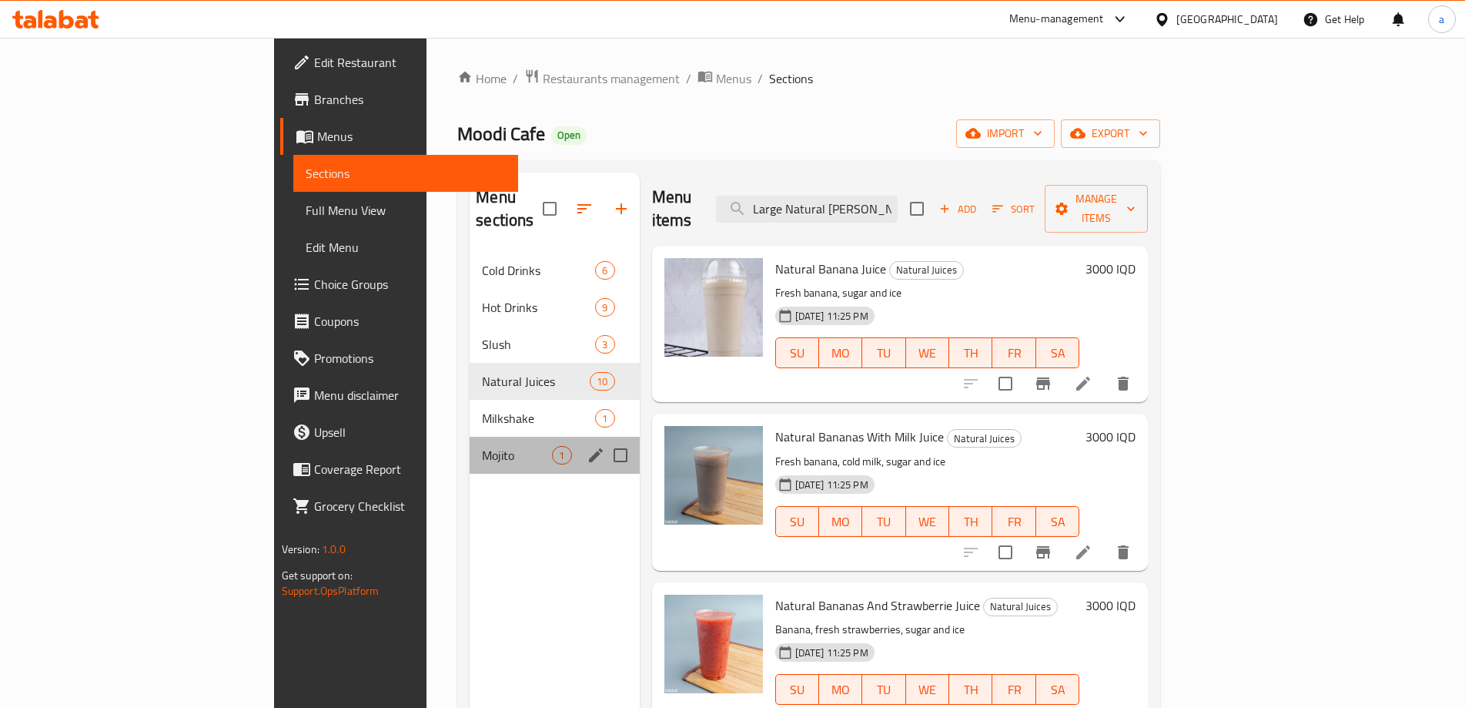
click at [470, 437] on div "Mojito 1" at bounding box center [554, 455] width 169 height 37
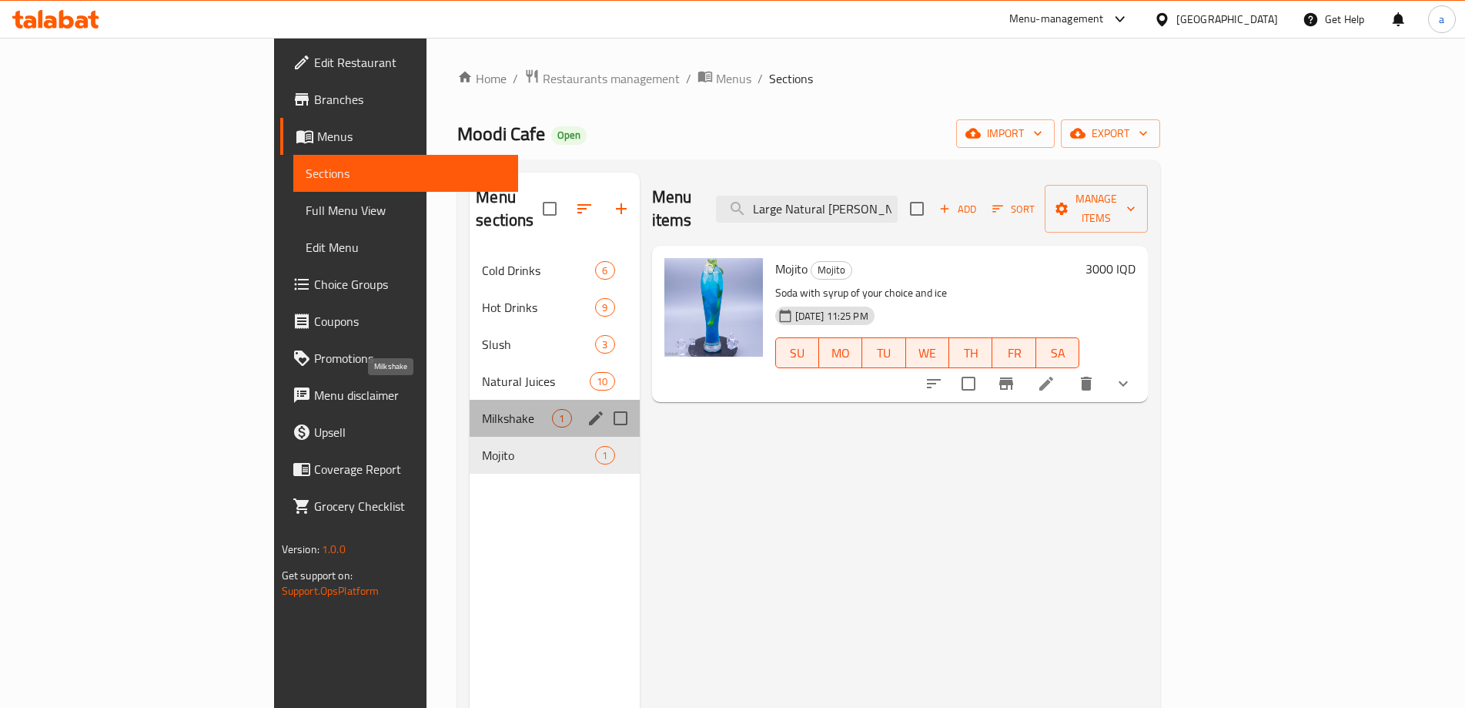
click at [482, 409] on span "Milkshake" at bounding box center [517, 418] width 70 height 18
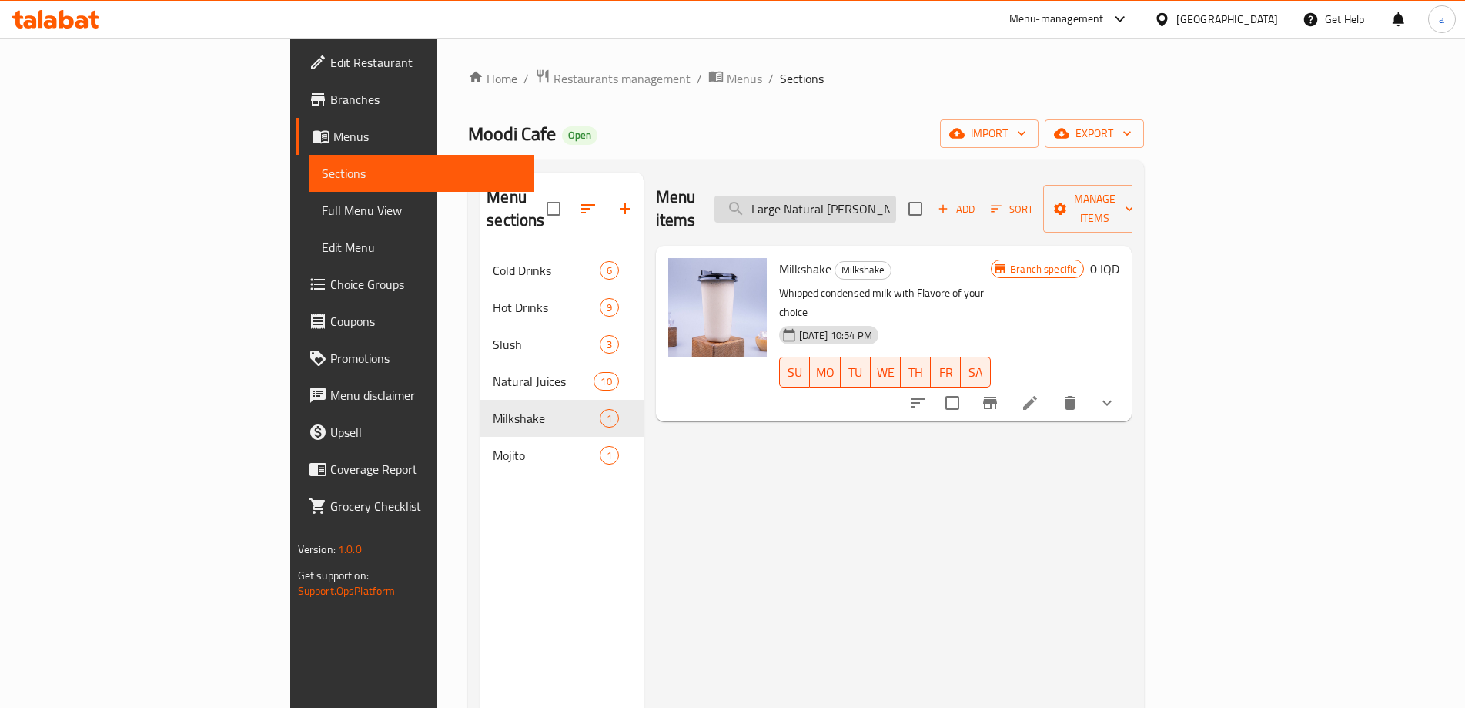
click at [896, 196] on input "Large Natural Moody Slush" at bounding box center [805, 209] width 182 height 27
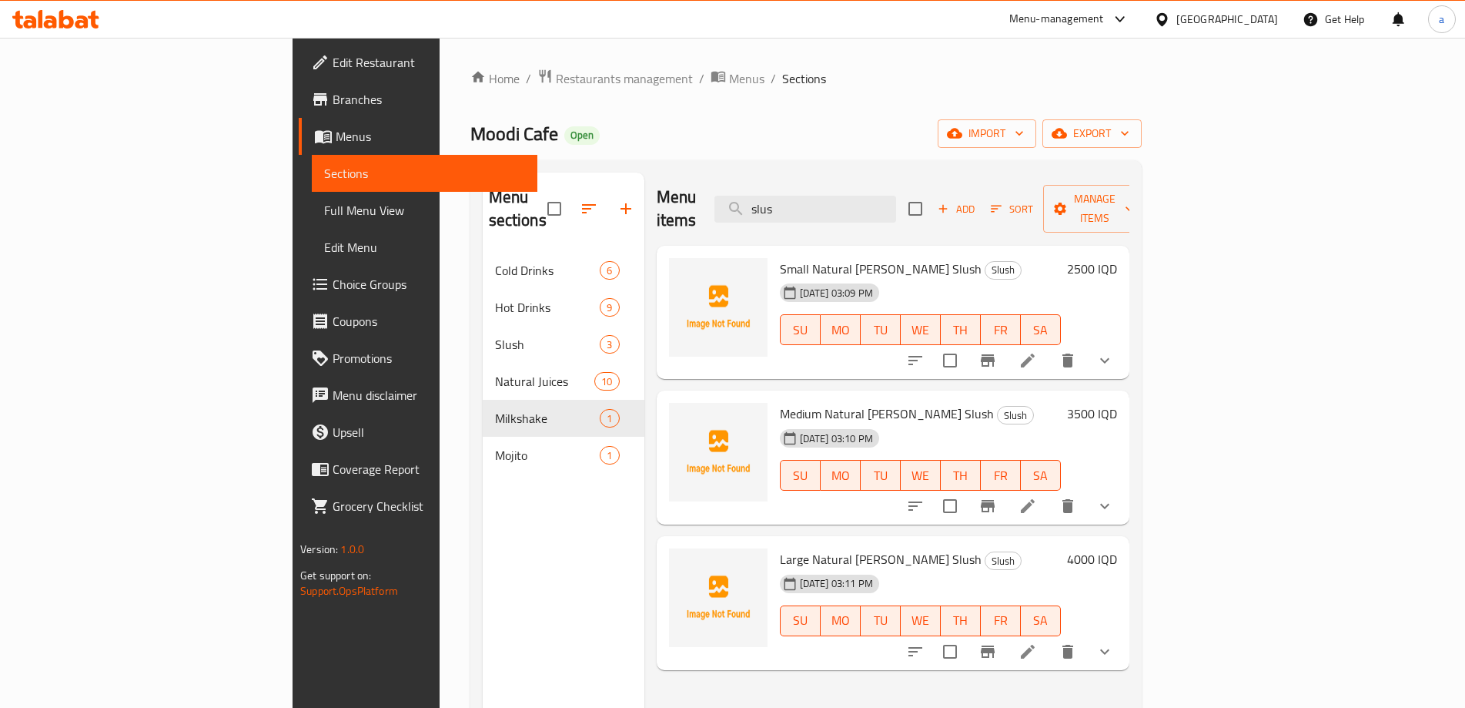
type input "slus"
click at [69, 18] on icon at bounding box center [66, 19] width 15 height 18
